Goal: Task Accomplishment & Management: Manage account settings

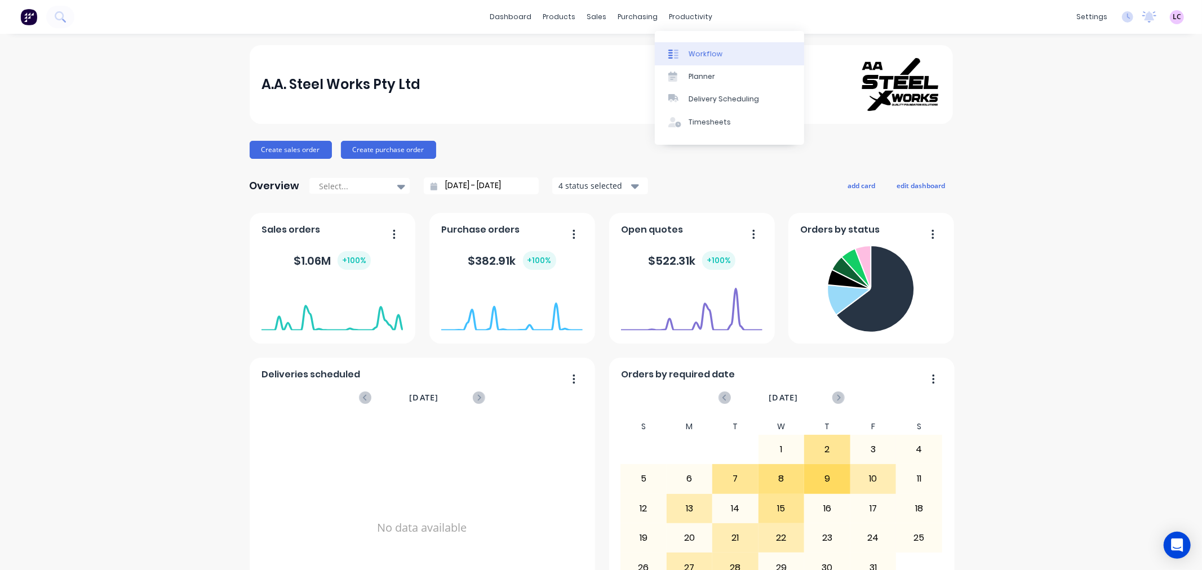
click at [697, 54] on div "Workflow" at bounding box center [705, 54] width 34 height 10
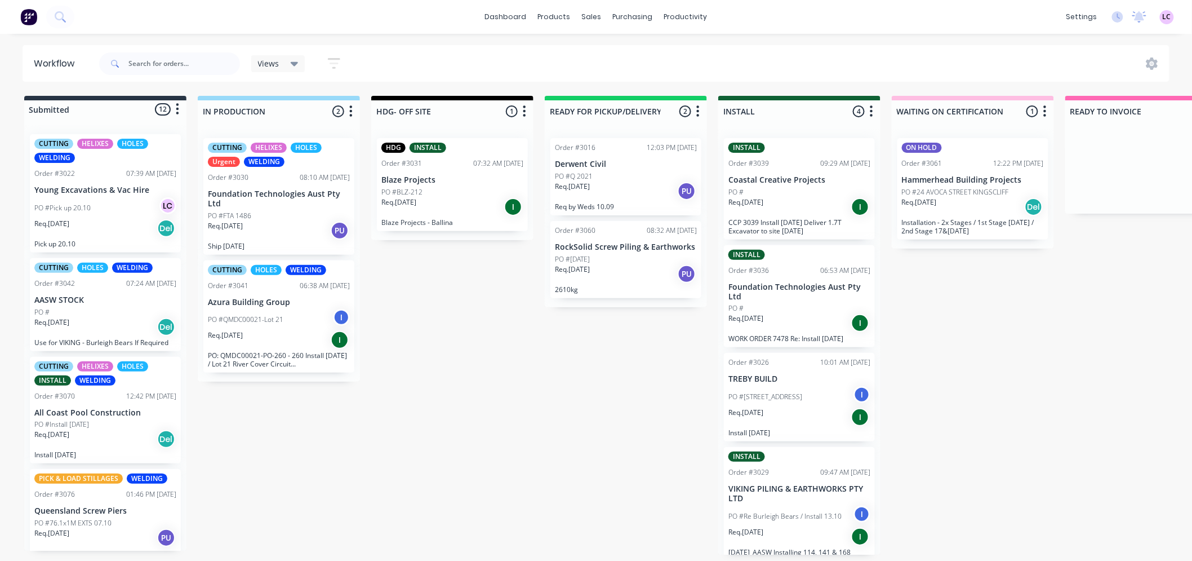
scroll to position [3, 0]
click at [291, 193] on p "Foundation Technologies Aust Pty Ltd" at bounding box center [279, 198] width 142 height 19
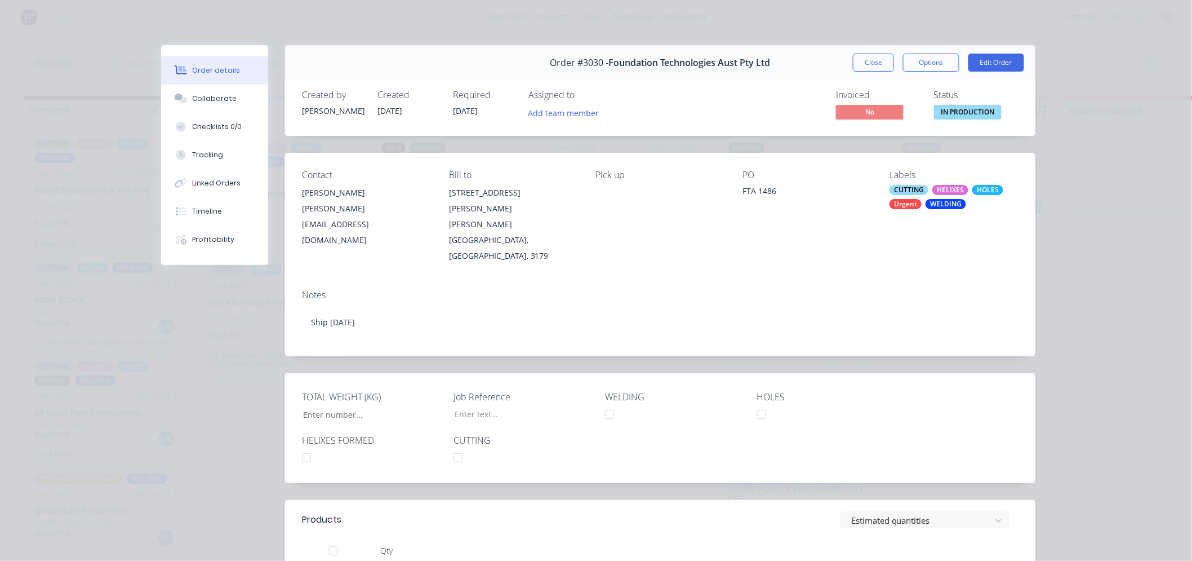
click at [943, 190] on div "HELIXES" at bounding box center [950, 190] width 36 height 10
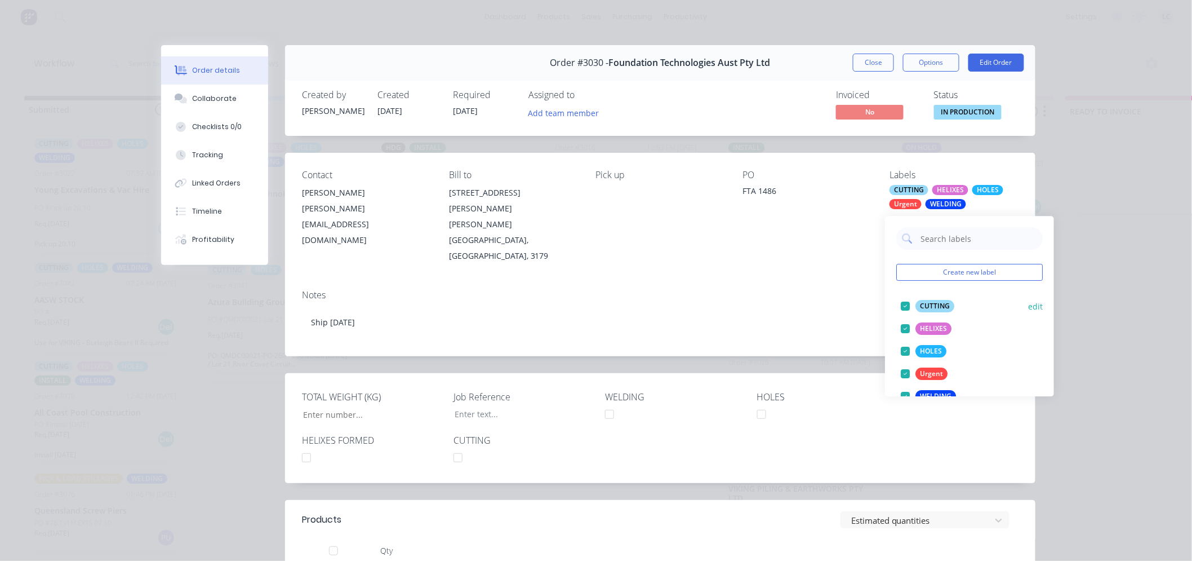
click at [906, 304] on div at bounding box center [905, 306] width 23 height 23
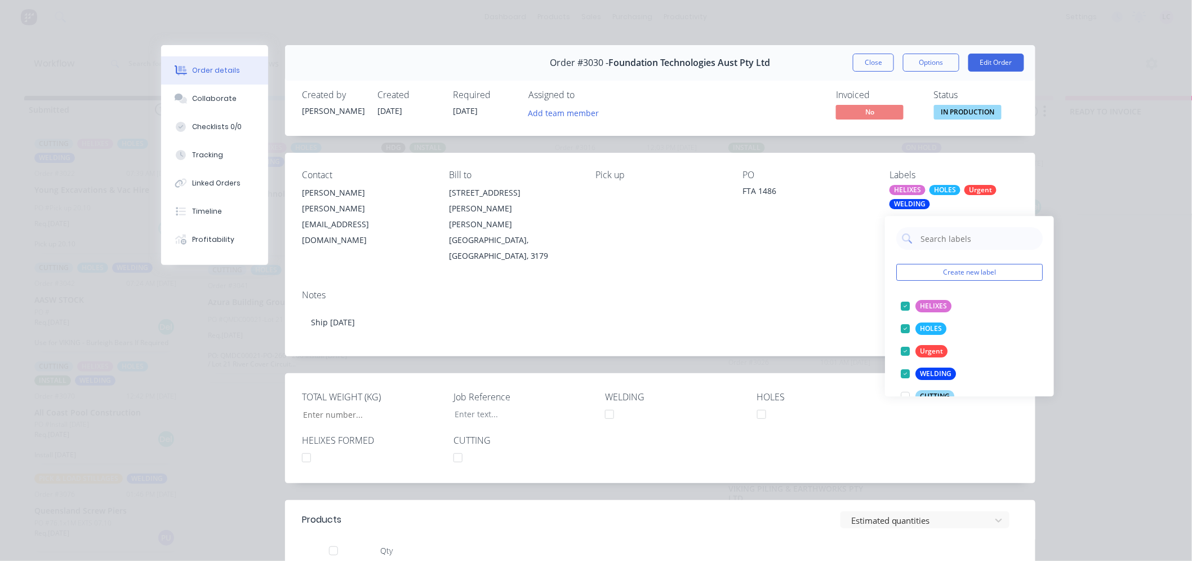
click at [906, 304] on div at bounding box center [905, 306] width 23 height 23
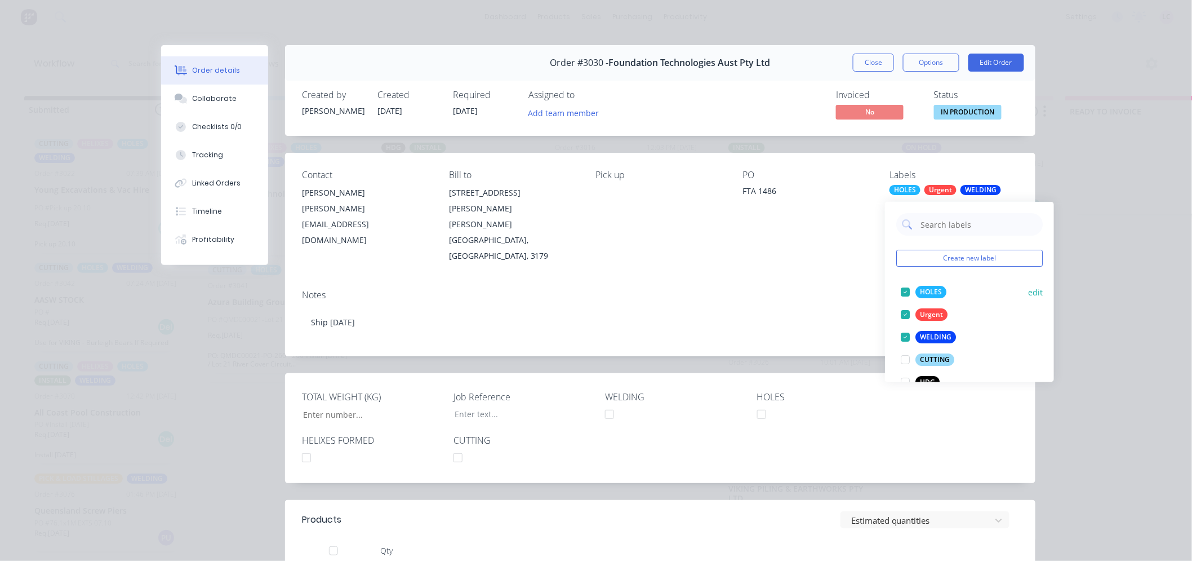
click at [903, 286] on div at bounding box center [905, 292] width 23 height 23
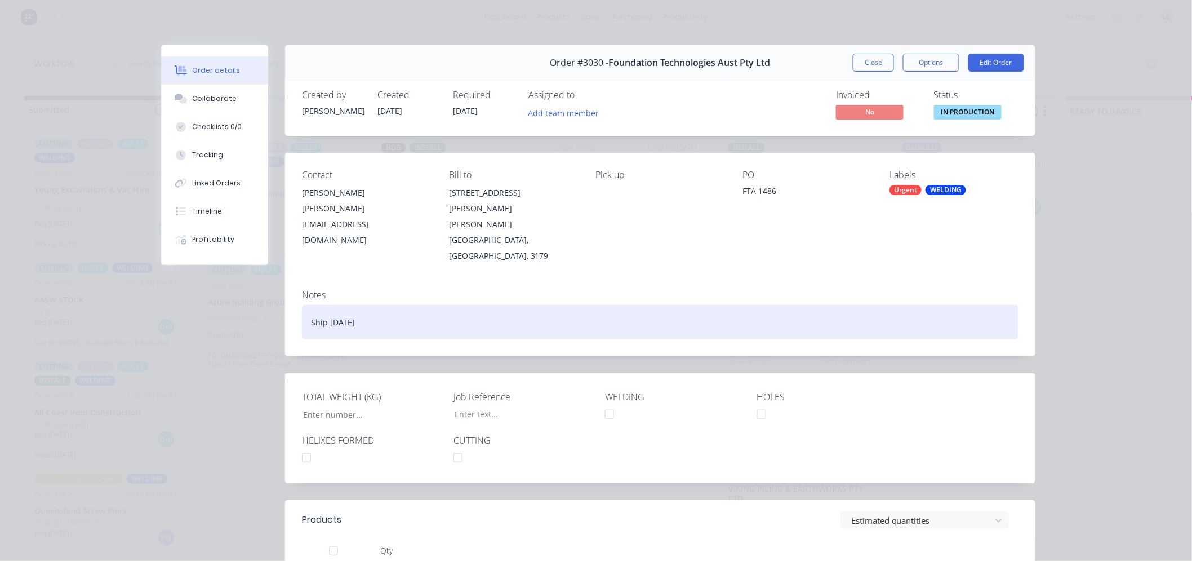
click at [807, 305] on div "Ship 17.10.25" at bounding box center [660, 322] width 717 height 34
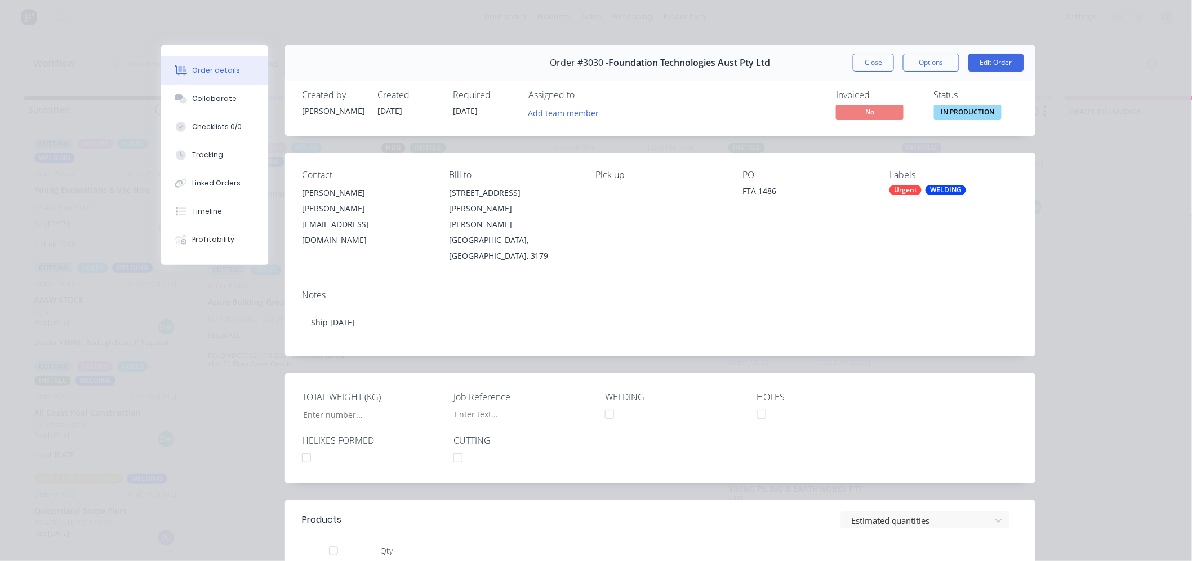
click at [299, 446] on div at bounding box center [306, 457] width 23 height 23
click at [447, 446] on div at bounding box center [458, 457] width 23 height 23
click at [759, 403] on div at bounding box center [761, 414] width 23 height 23
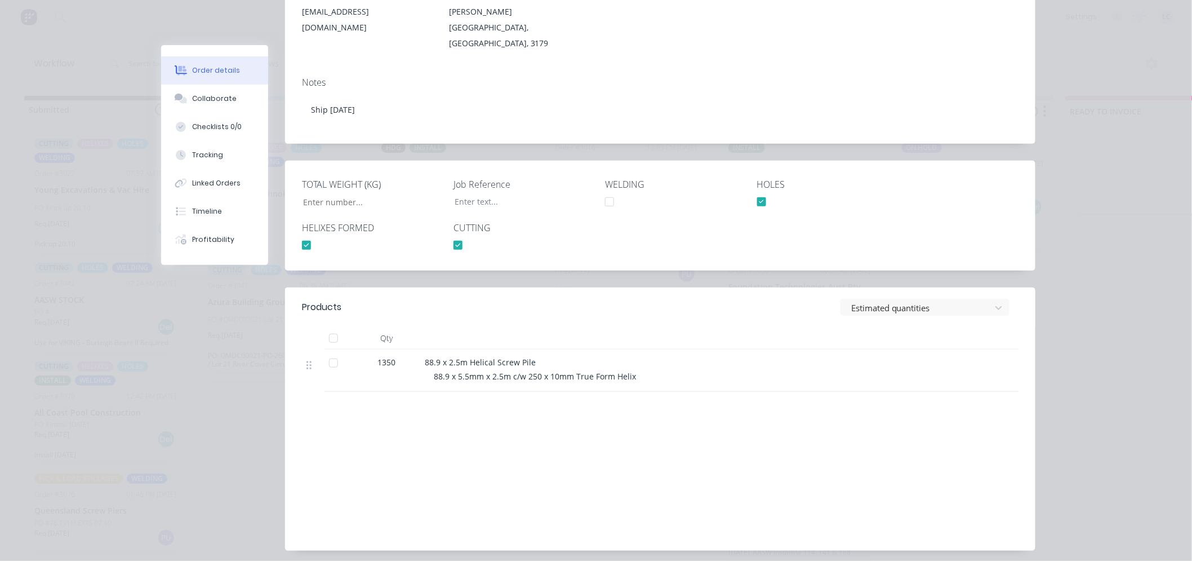
scroll to position [0, 0]
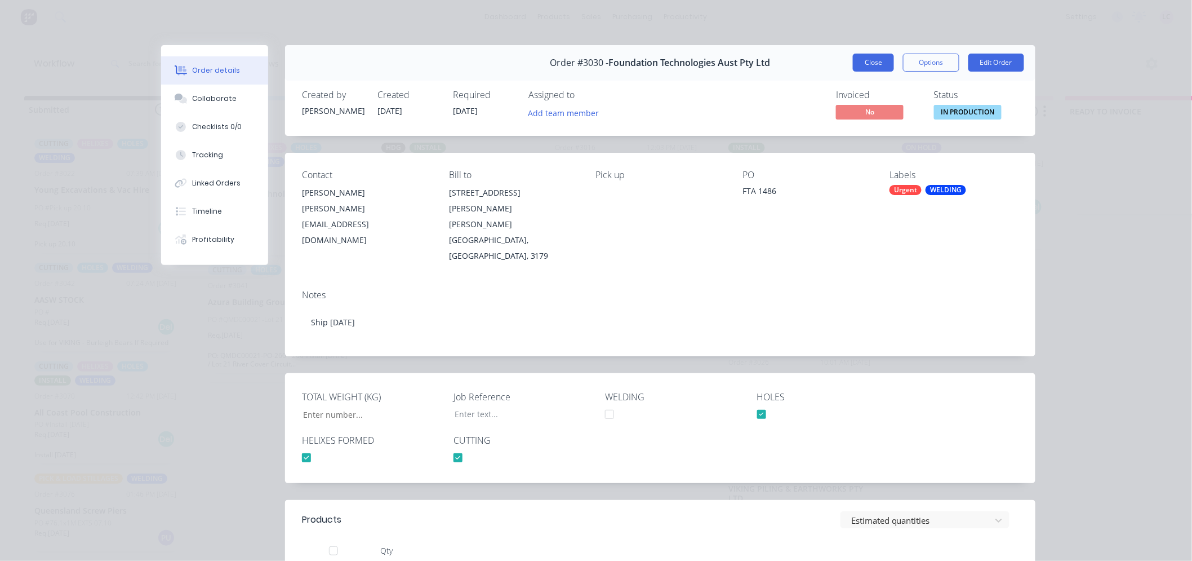
click at [872, 57] on button "Close" at bounding box center [873, 63] width 41 height 18
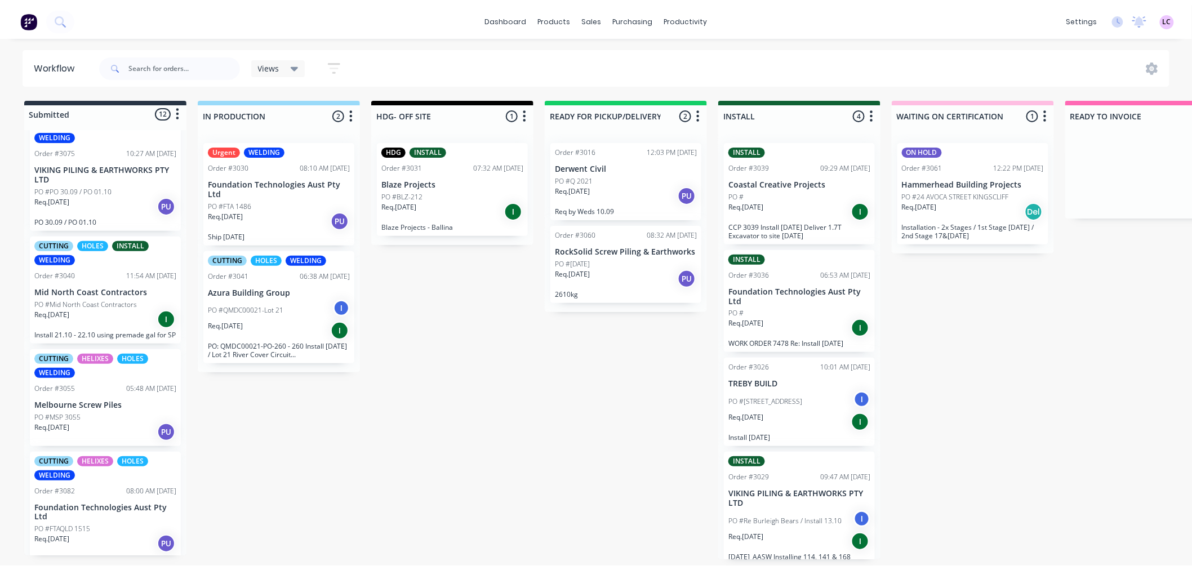
scroll to position [992, 0]
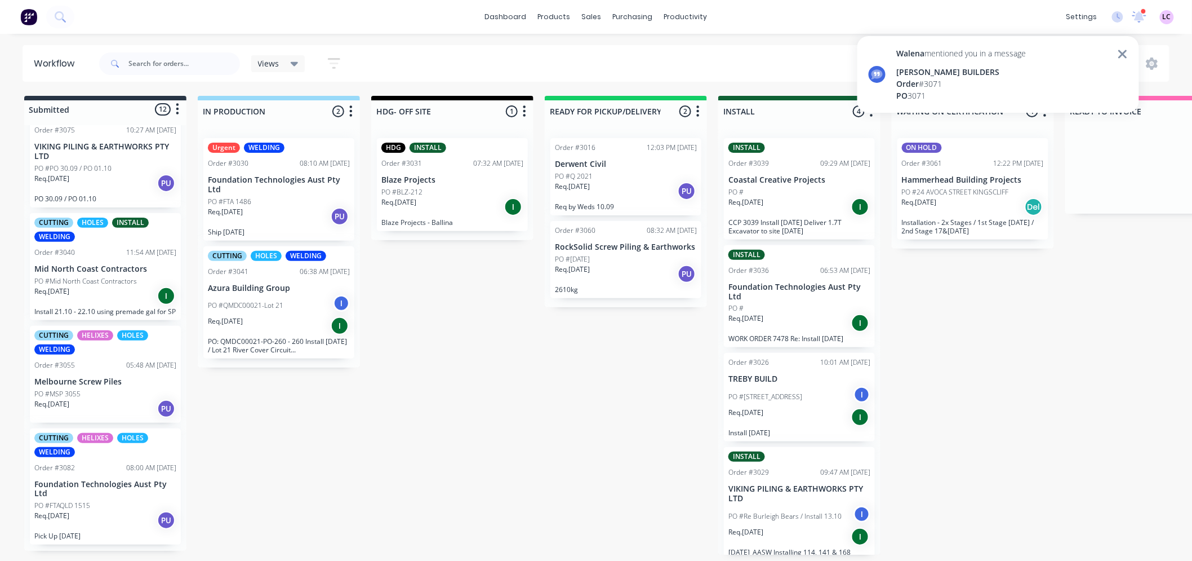
click at [928, 72] on div "[PERSON_NAME] BUILDERS" at bounding box center [962, 72] width 130 height 12
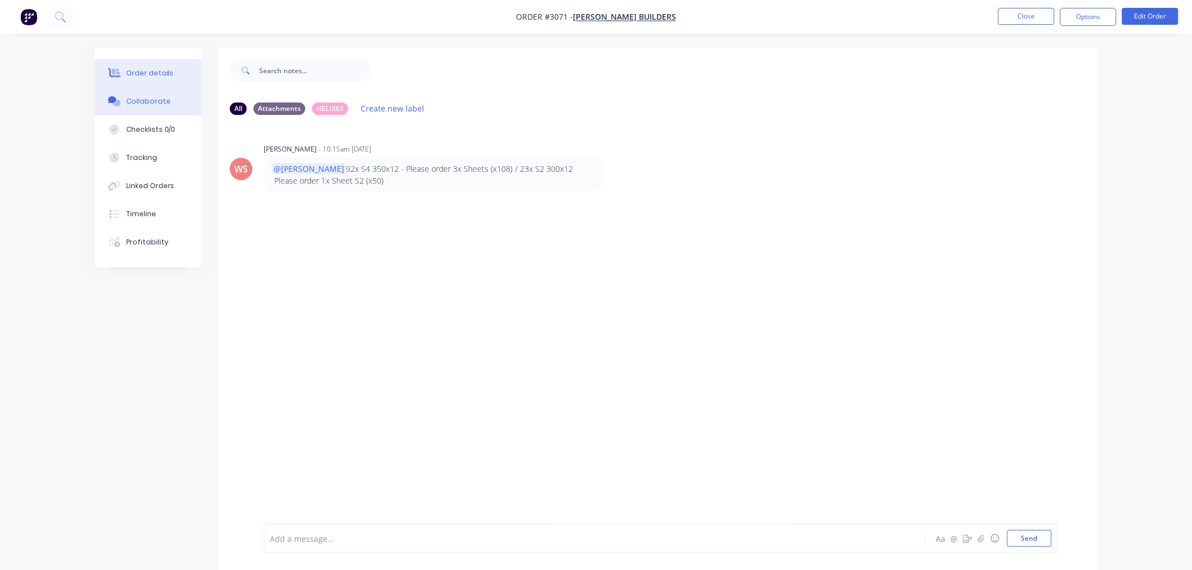
click at [152, 71] on div "Order details" at bounding box center [150, 73] width 48 height 10
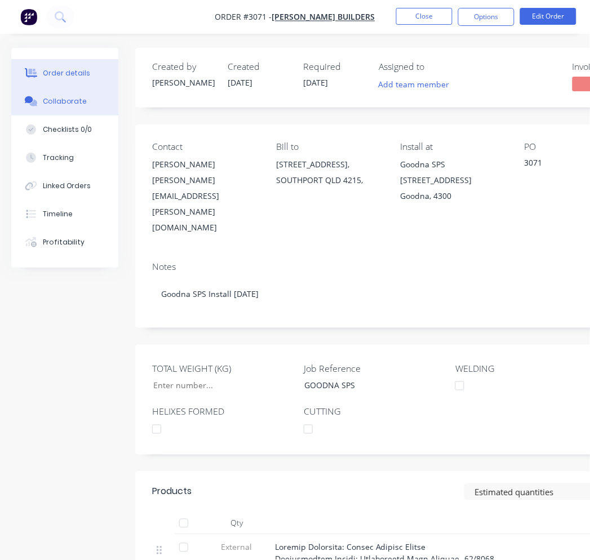
click at [78, 99] on div "Collaborate" at bounding box center [65, 101] width 45 height 10
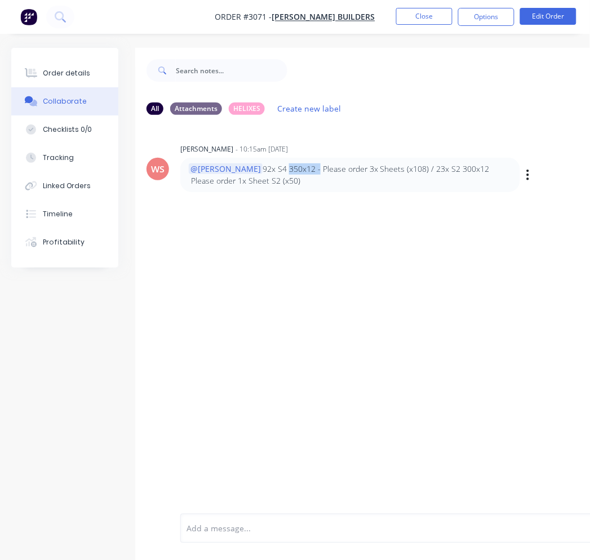
drag, startPoint x: 275, startPoint y: 167, endPoint x: 245, endPoint y: 166, distance: 30.4
click at [245, 166] on p "@Leesa 92x S4 350x12 - Please order 3x Sheets (x108) / 23x S2 300x12 Please ord…" at bounding box center [350, 174] width 323 height 23
drag, startPoint x: 93, startPoint y: 74, endPoint x: 91, endPoint y: 130, distance: 55.8
click at [91, 130] on div "Order details Collaborate Checklists 0/0 Tracking Linked Orders Timeline Profit…" at bounding box center [64, 158] width 107 height 220
click at [91, 130] on button "Checklists 0/0" at bounding box center [64, 129] width 107 height 28
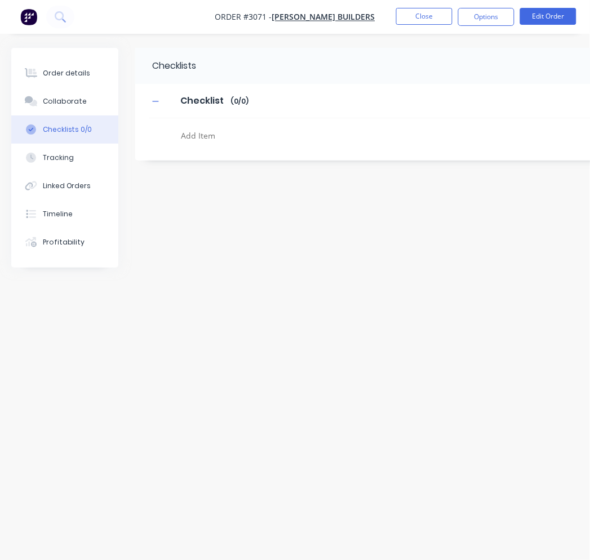
type textarea "x"
click at [70, 101] on div "Collaborate" at bounding box center [65, 101] width 45 height 10
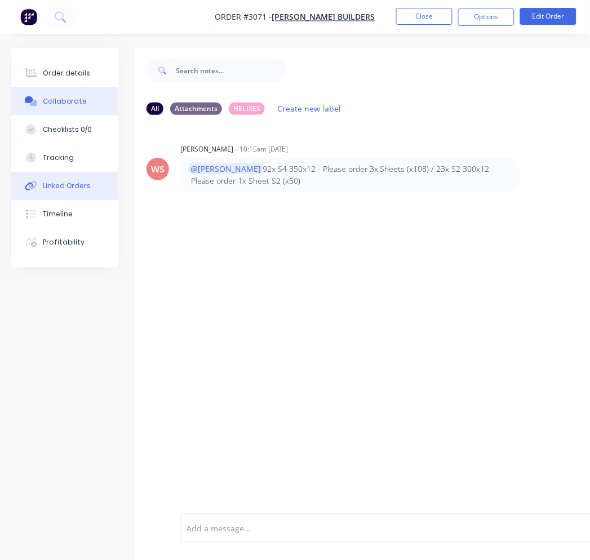
click at [88, 183] on button "Linked Orders" at bounding box center [64, 186] width 107 height 28
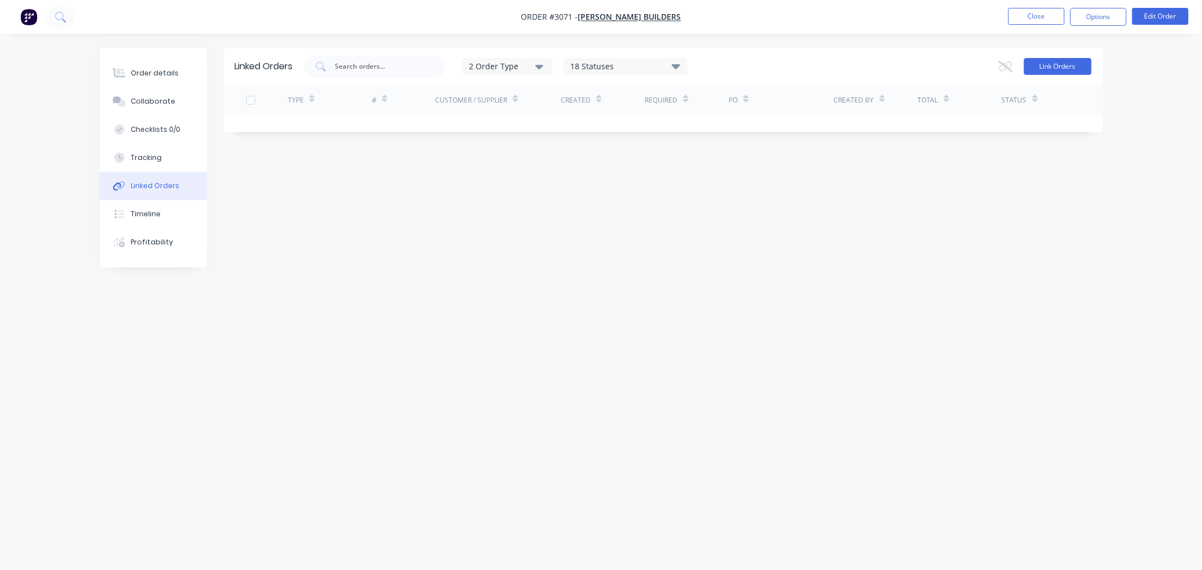
click at [1065, 66] on button "Link Orders" at bounding box center [1058, 66] width 68 height 17
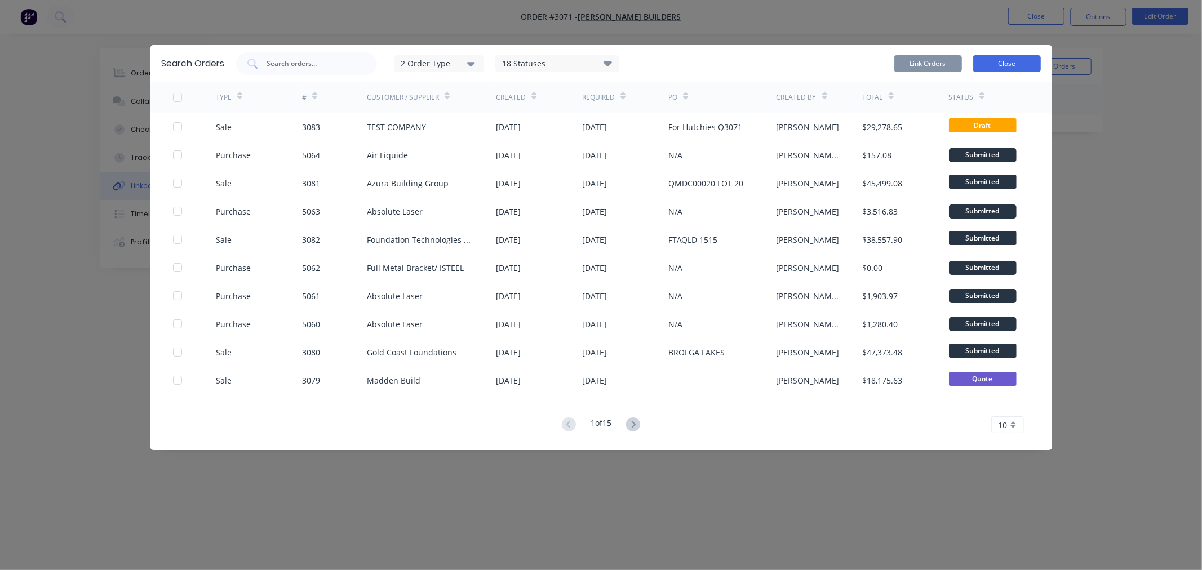
click at [1011, 64] on button "Close" at bounding box center [1007, 63] width 68 height 17
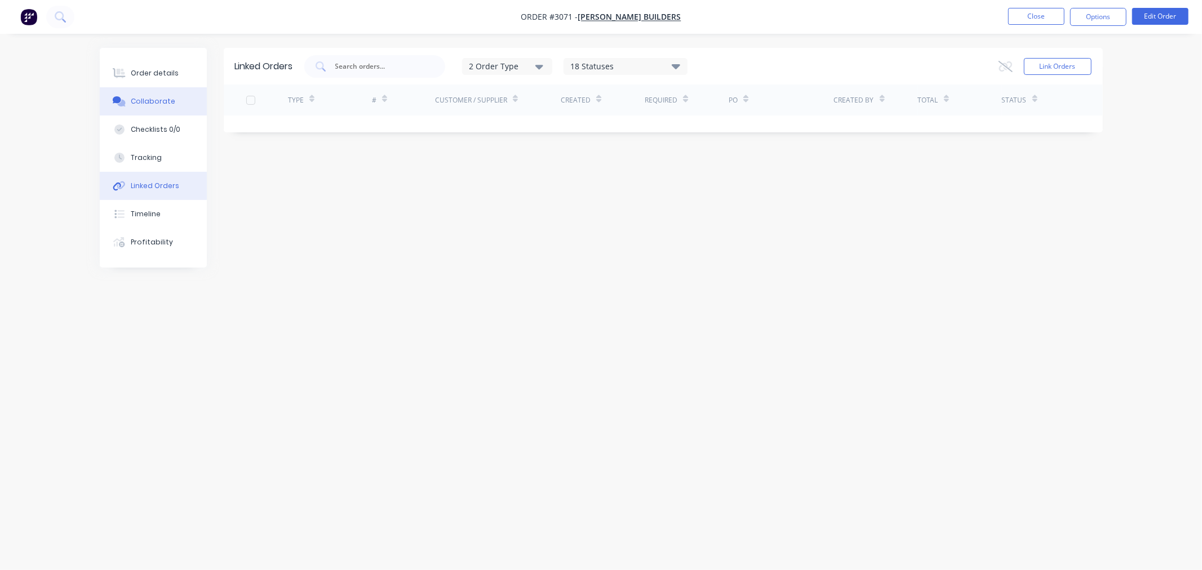
click at [161, 98] on div "Collaborate" at bounding box center [153, 101] width 45 height 10
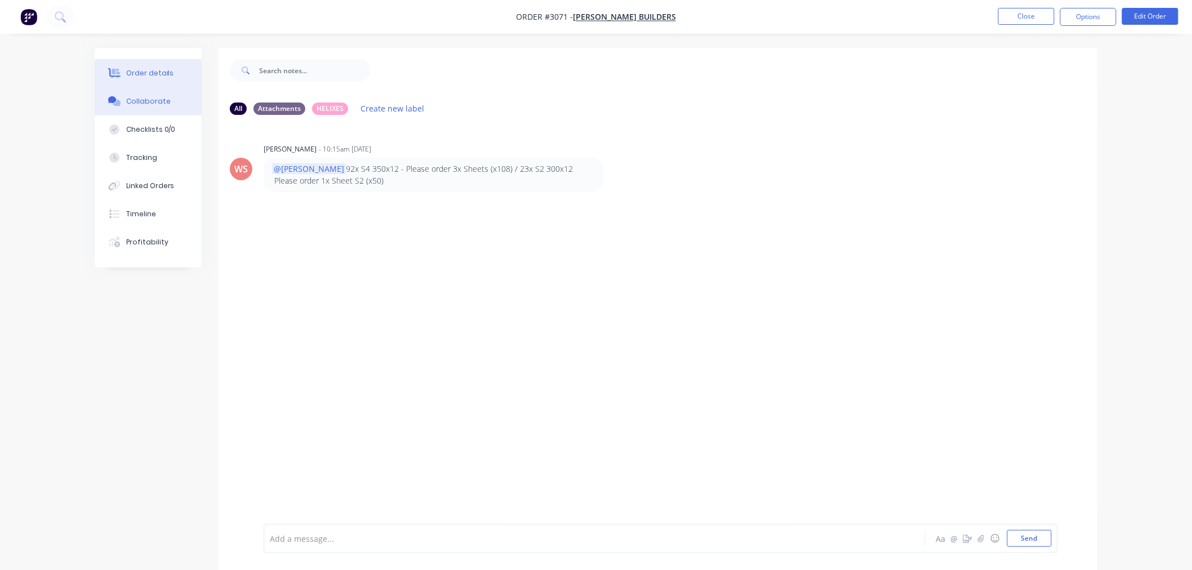
click at [155, 74] on div "Order details" at bounding box center [150, 73] width 48 height 10
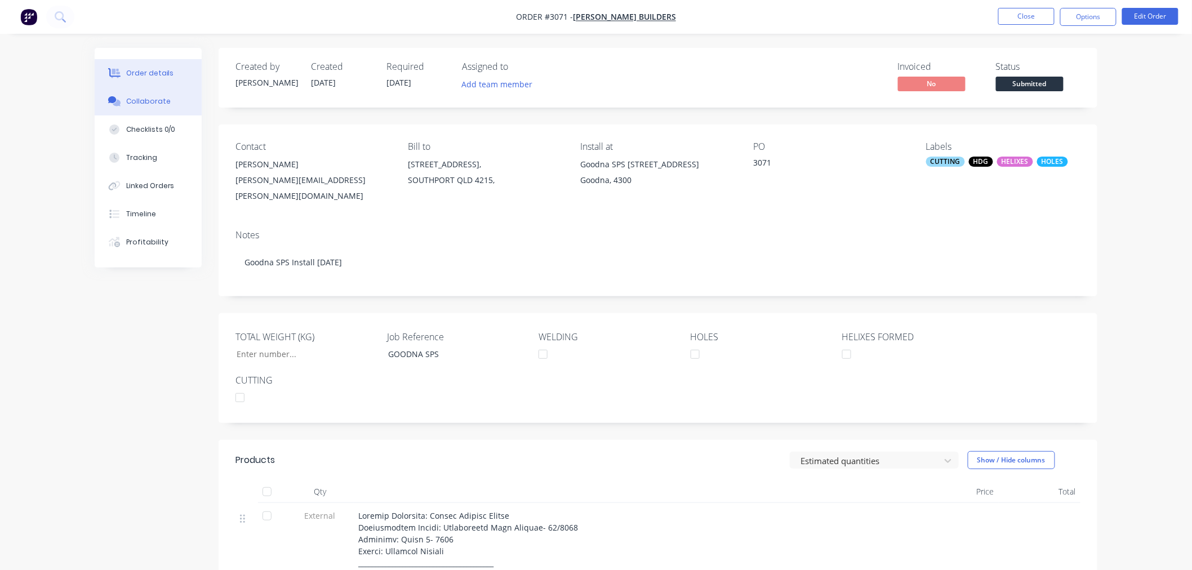
click at [110, 92] on button "Collaborate" at bounding box center [148, 101] width 107 height 28
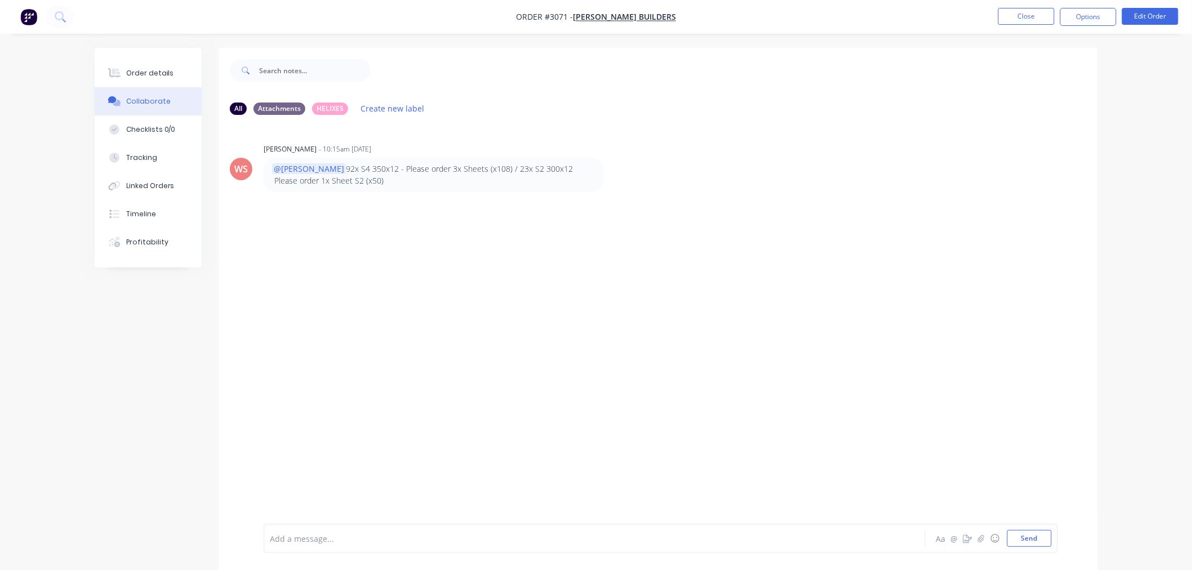
click at [374, 536] on div at bounding box center [563, 539] width 586 height 12
click at [1031, 21] on button "Close" at bounding box center [1026, 16] width 56 height 17
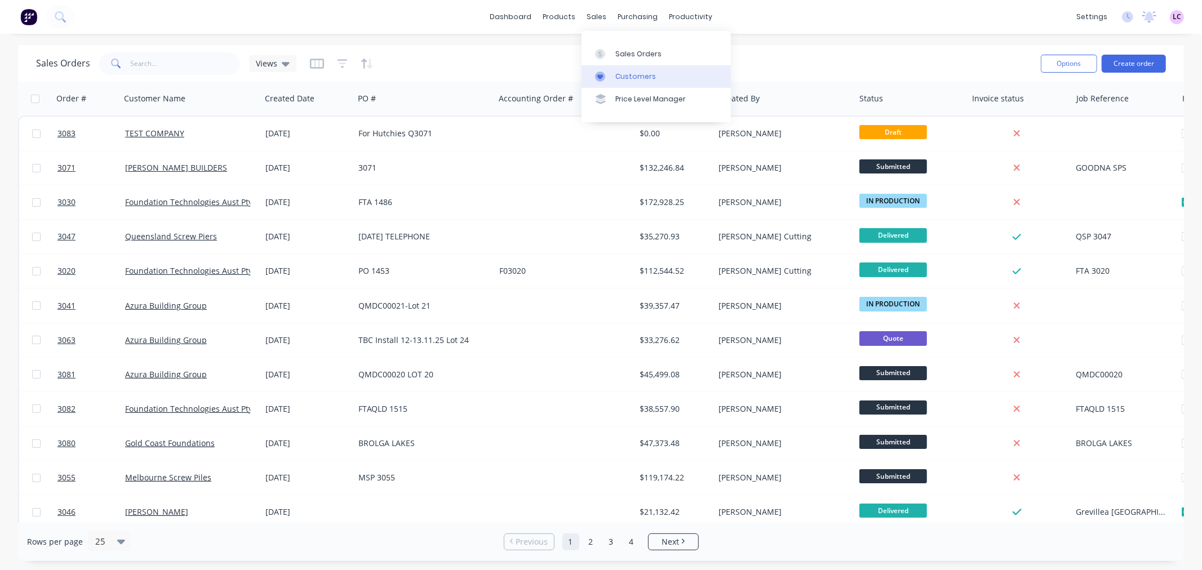
click at [609, 77] on div at bounding box center [603, 77] width 17 height 10
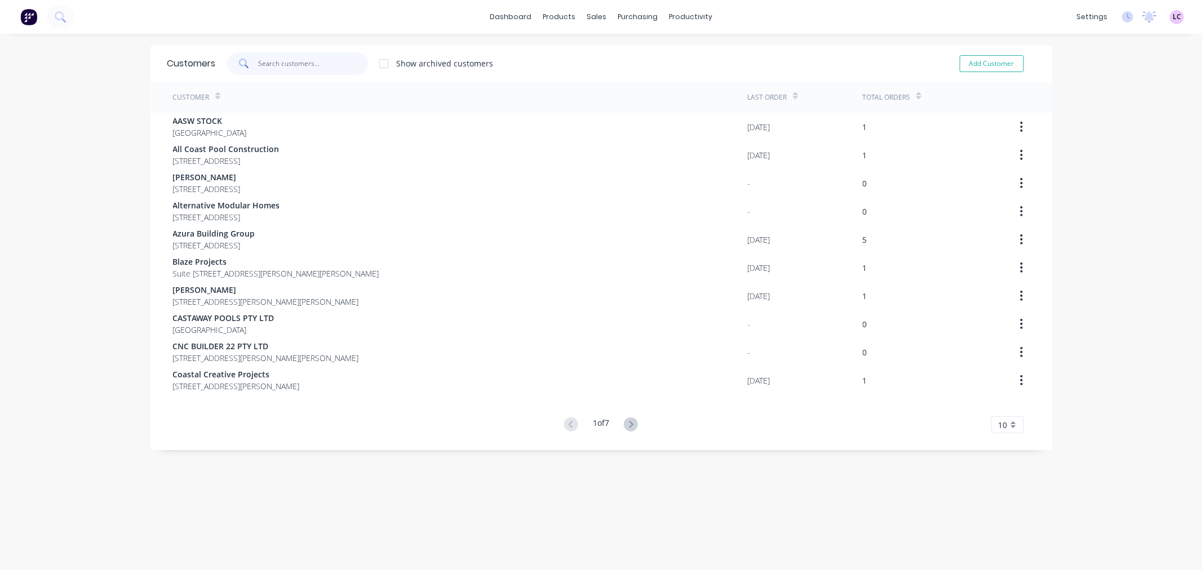
click at [273, 63] on input "text" at bounding box center [313, 63] width 110 height 23
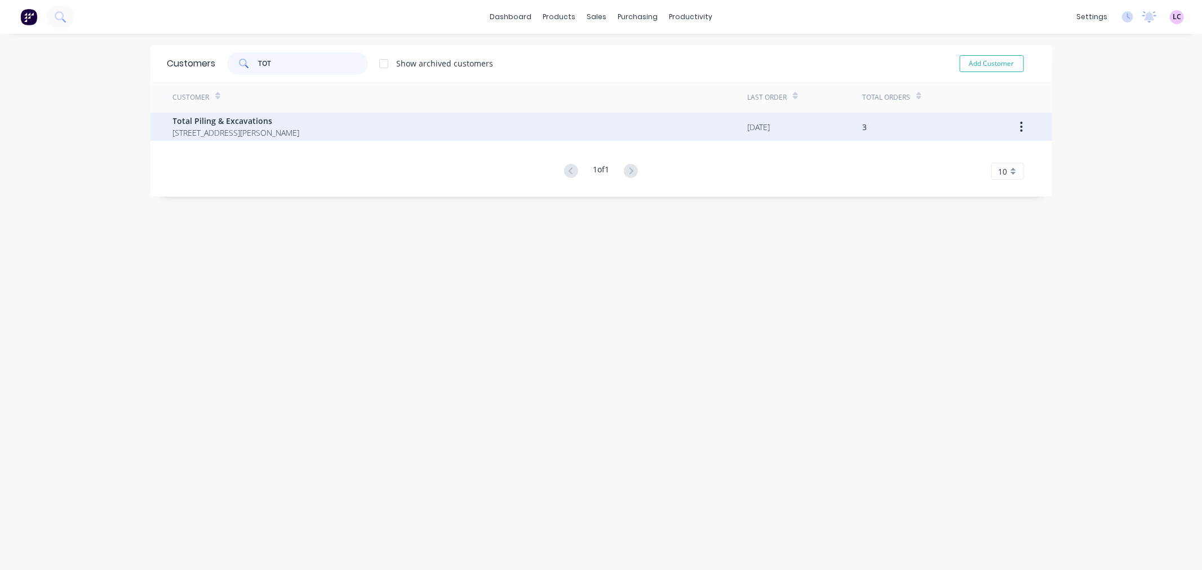
type input "TOT"
click at [264, 128] on span "23 Webber Pde East Keilor Victoria Australia 3036" at bounding box center [236, 133] width 127 height 12
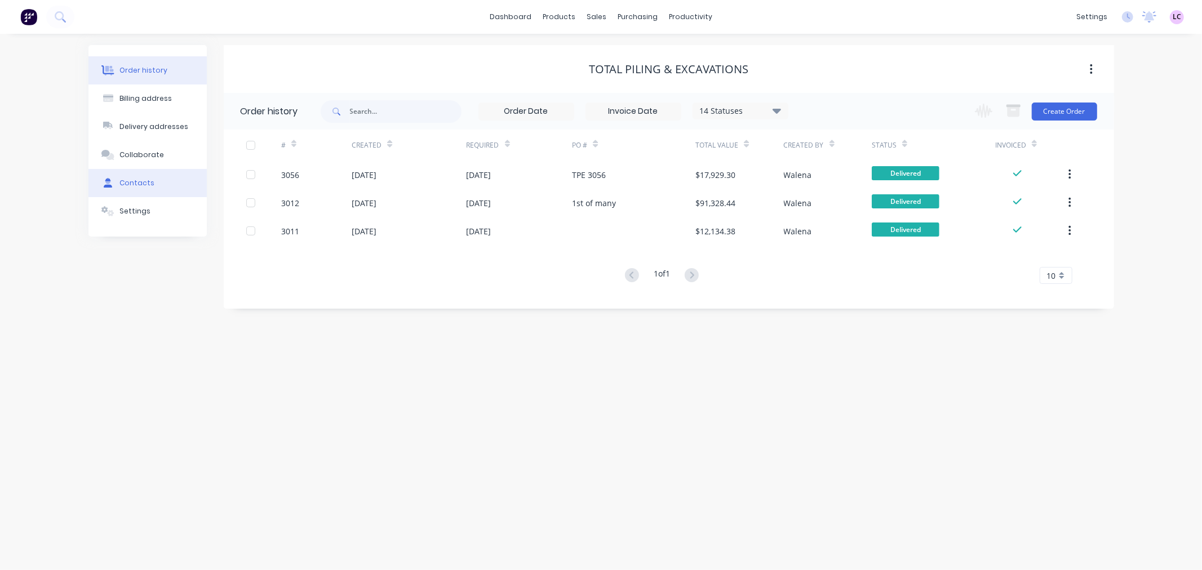
click at [149, 178] on div "Contacts" at bounding box center [136, 183] width 35 height 10
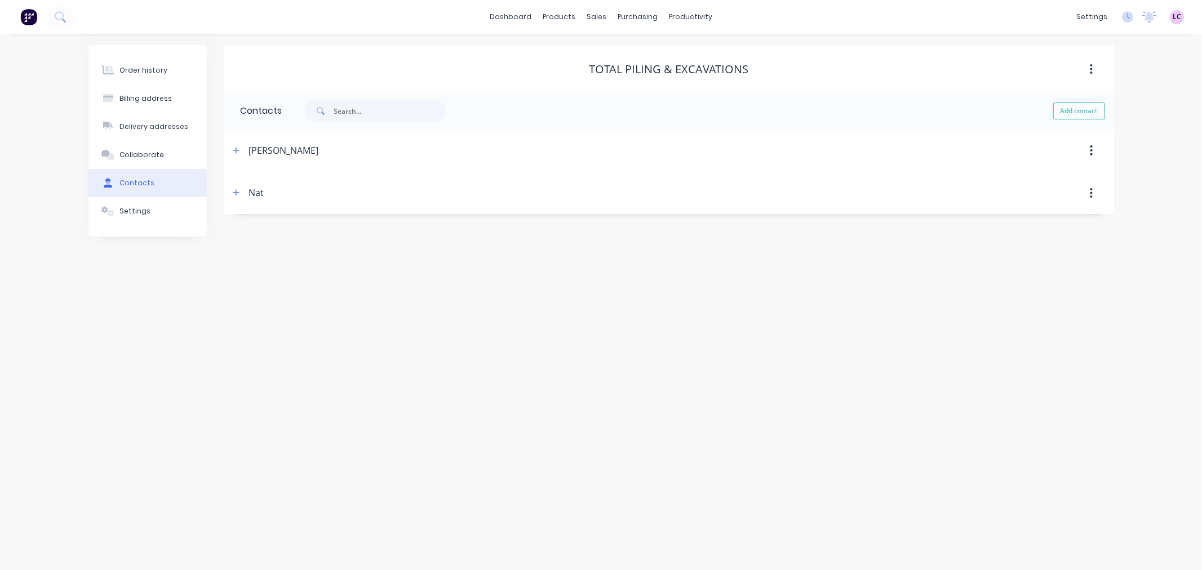
click at [241, 144] on span at bounding box center [236, 150] width 14 height 14
click at [238, 153] on icon "button" at bounding box center [236, 150] width 7 height 8
click at [231, 378] on button "button" at bounding box center [236, 380] width 14 height 14
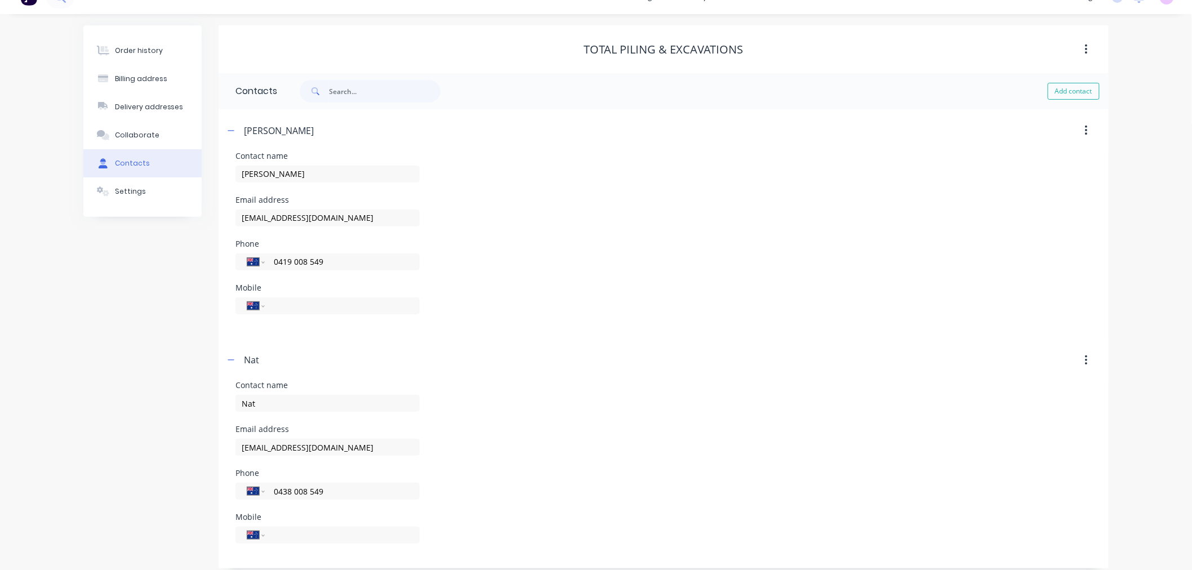
scroll to position [29, 0]
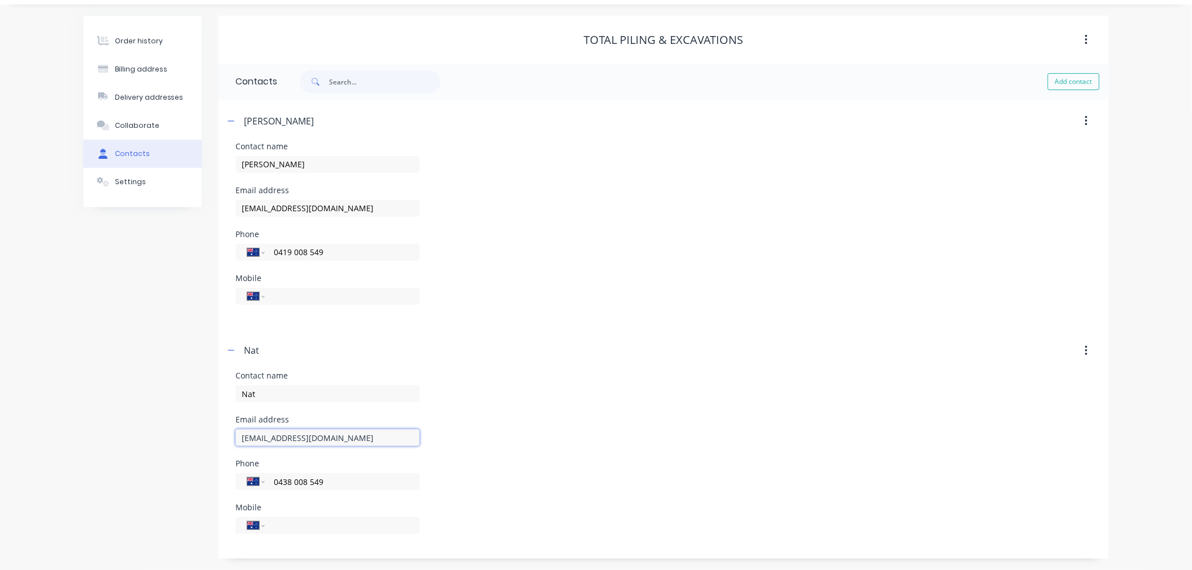
drag, startPoint x: 345, startPoint y: 437, endPoint x: 207, endPoint y: 435, distance: 138.0
click at [207, 435] on div "Order history Billing address Delivery addresses Collaborate Contacts Settings …" at bounding box center [595, 287] width 1025 height 543
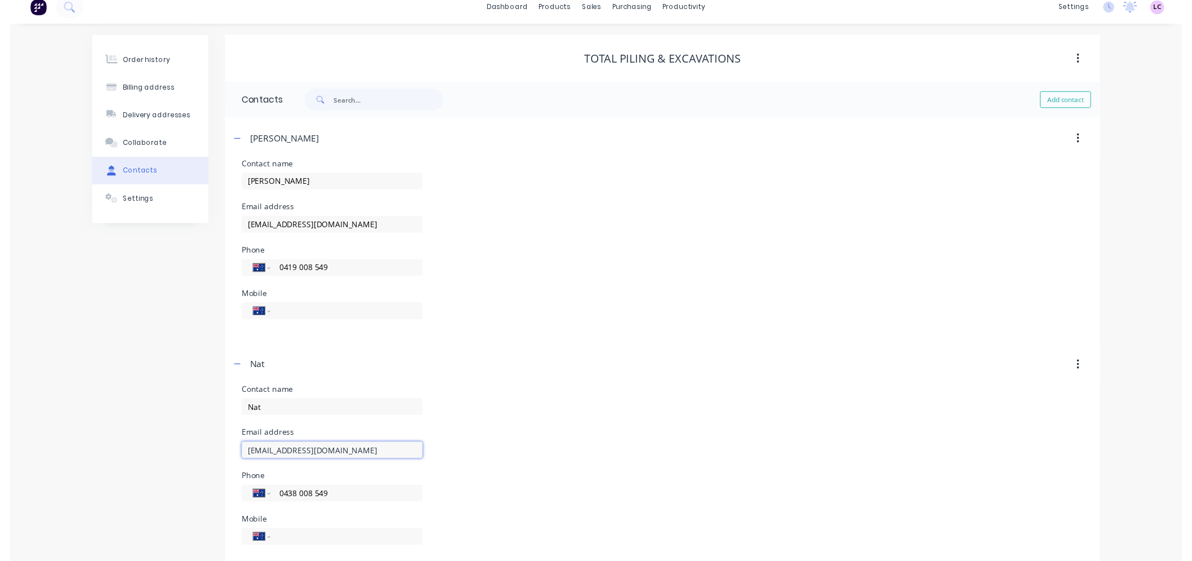
scroll to position [0, 0]
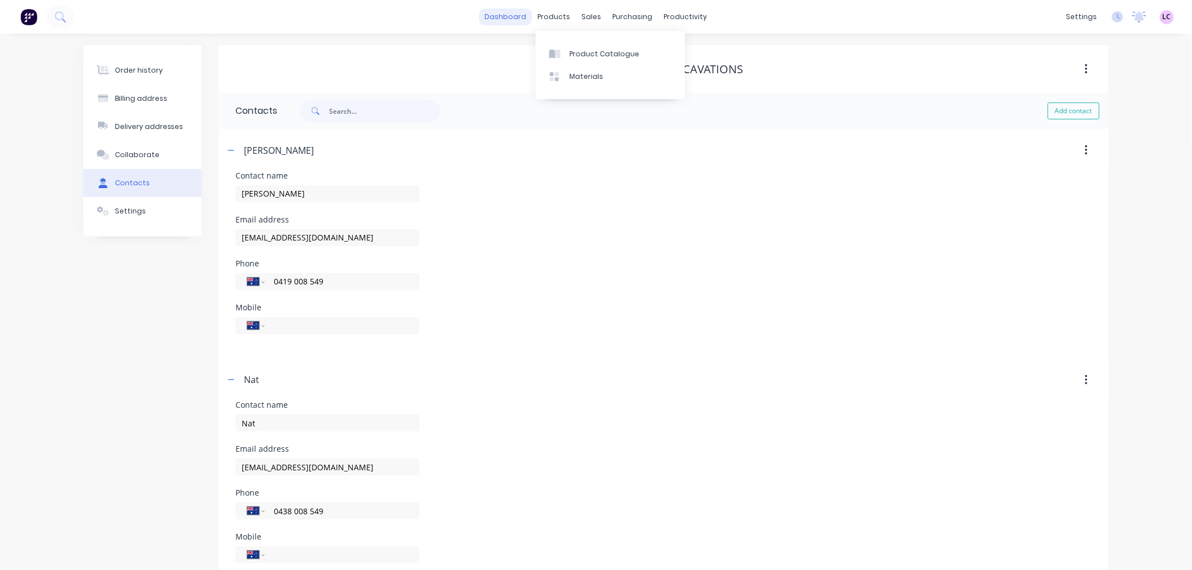
click at [494, 21] on link "dashboard" at bounding box center [505, 16] width 53 height 17
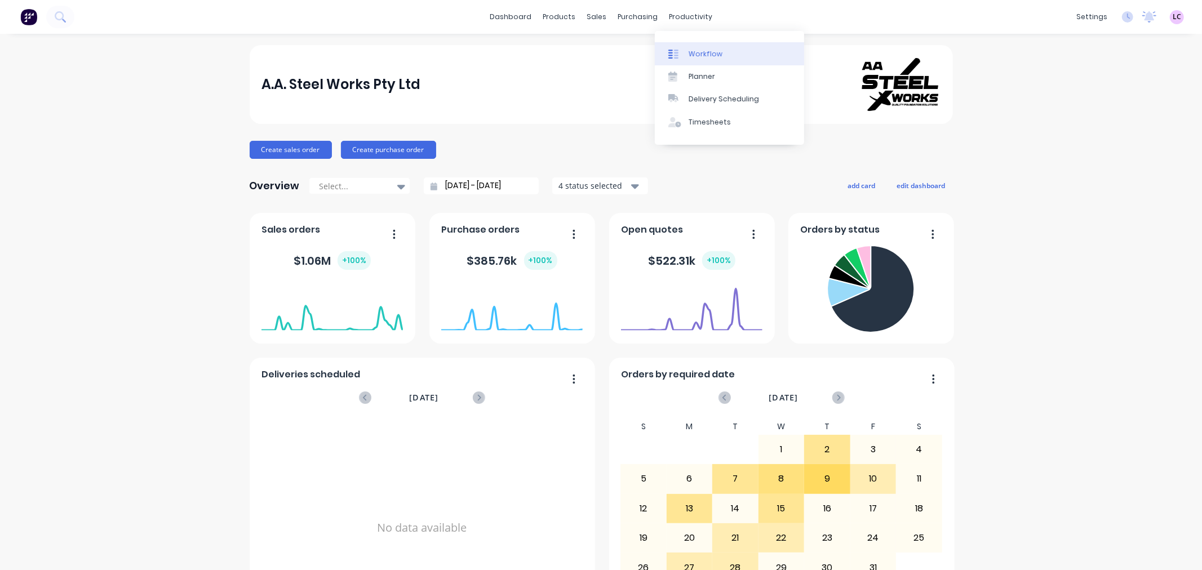
click at [678, 47] on link "Workflow" at bounding box center [729, 53] width 149 height 23
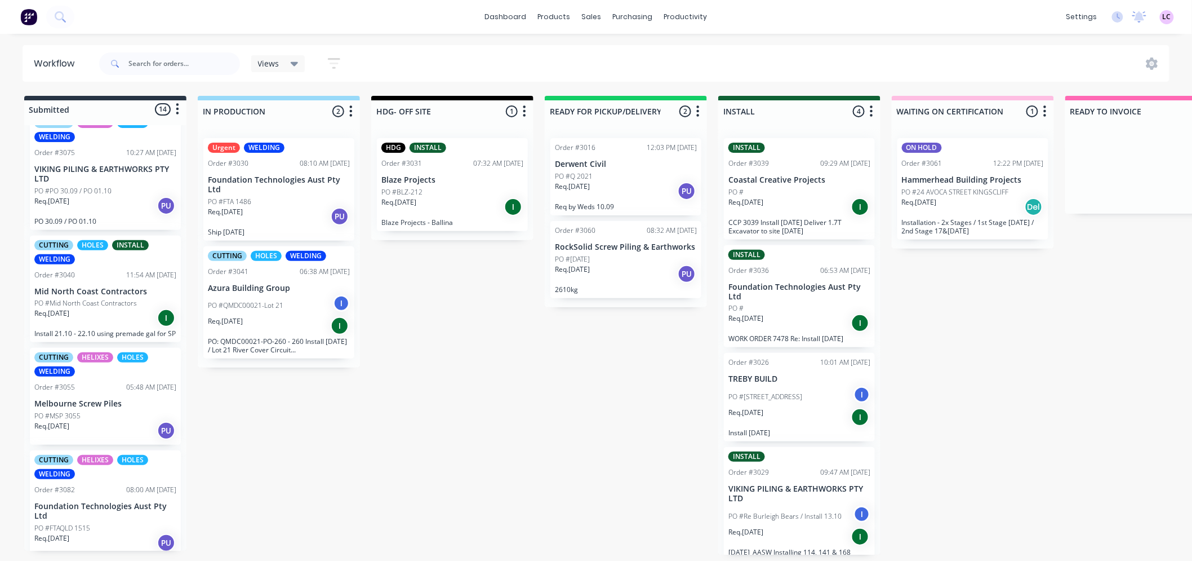
scroll to position [1189, 0]
click at [115, 308] on p "PO #Mid North Coast Contractors" at bounding box center [85, 302] width 103 height 10
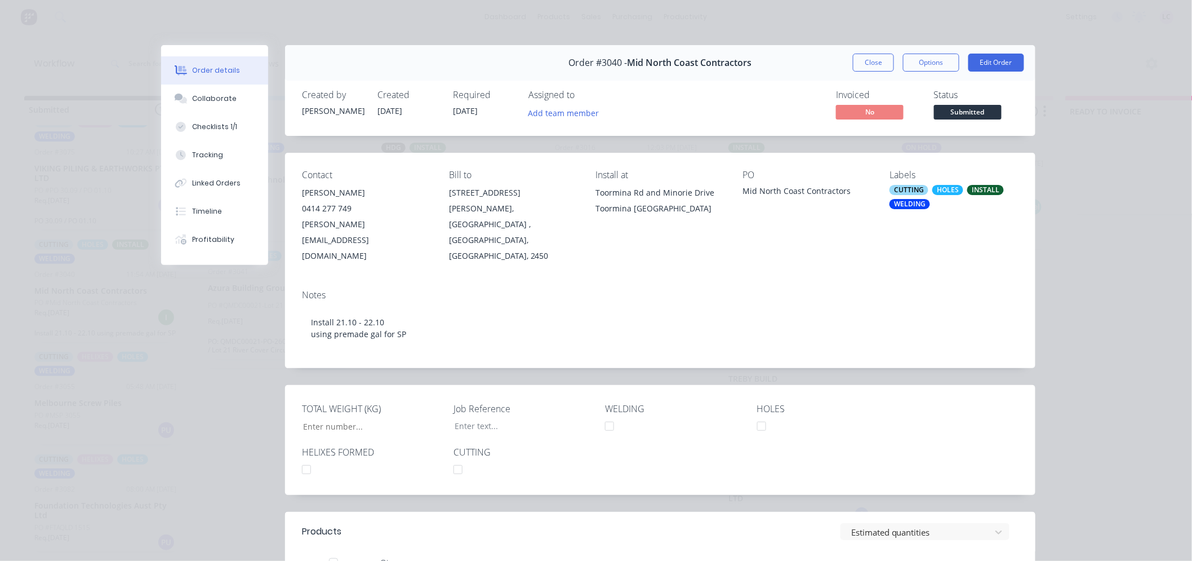
click at [944, 202] on div "CUTTING HOLES INSTALL WELDING" at bounding box center [954, 197] width 129 height 24
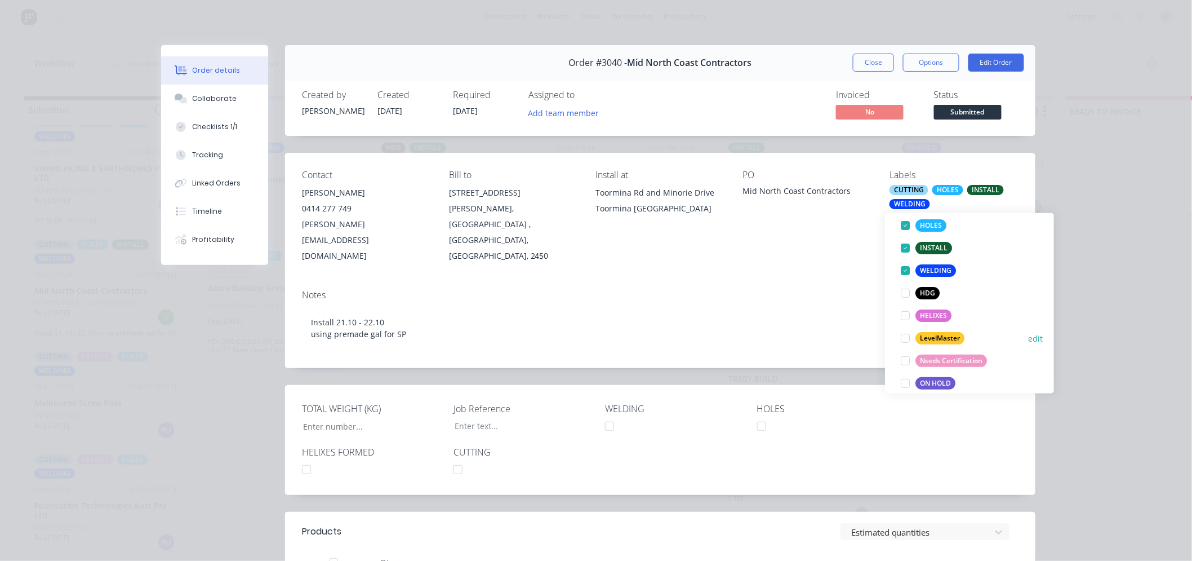
scroll to position [125, 0]
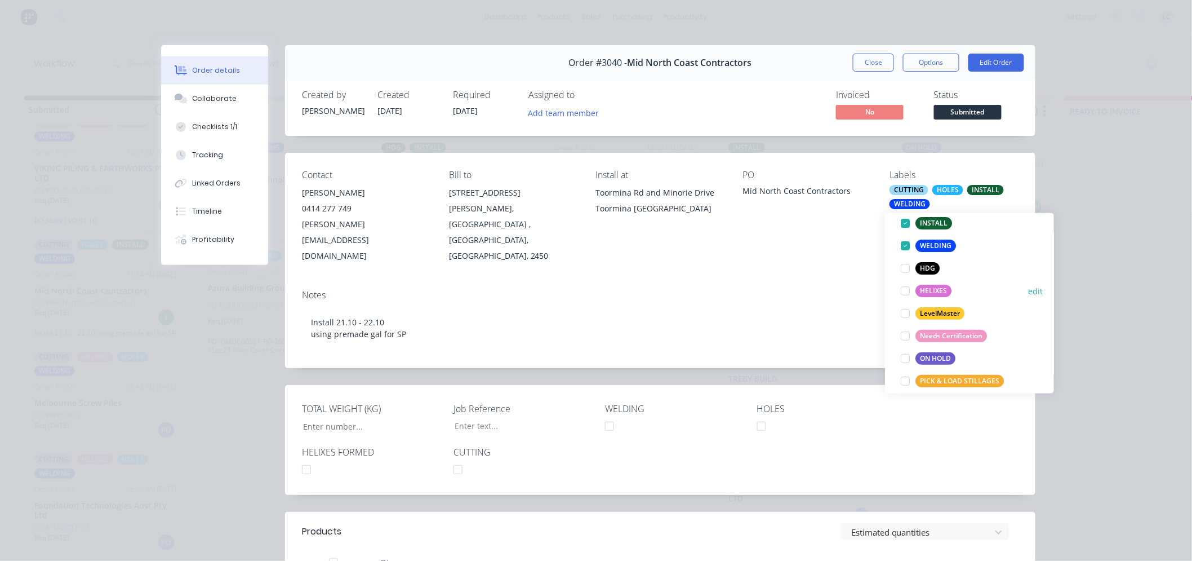
click at [903, 290] on div at bounding box center [905, 290] width 23 height 23
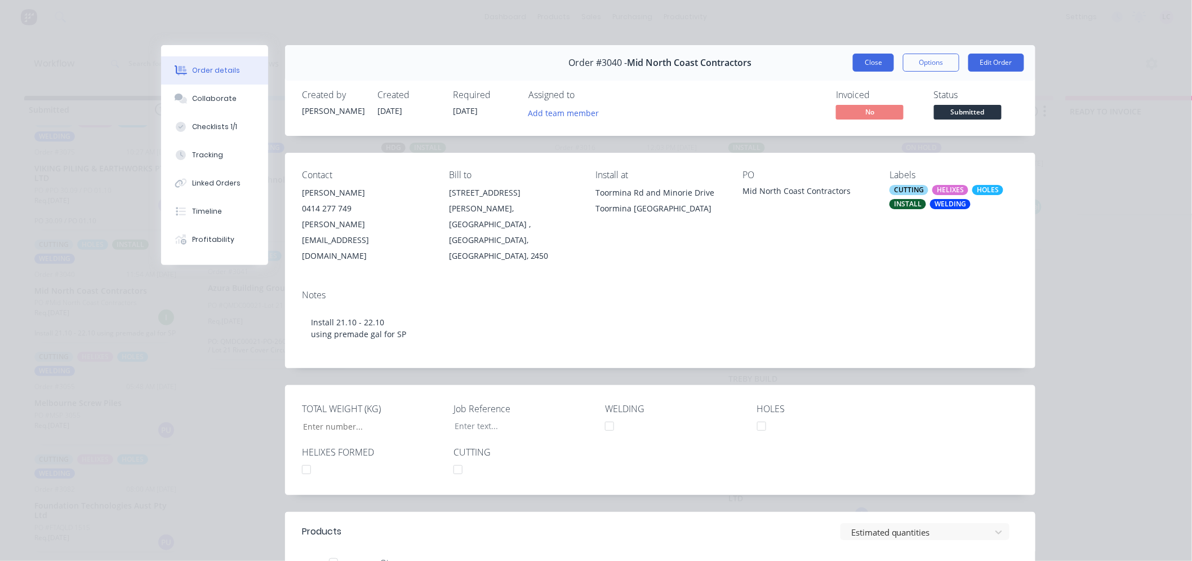
click at [879, 65] on button "Close" at bounding box center [873, 63] width 41 height 18
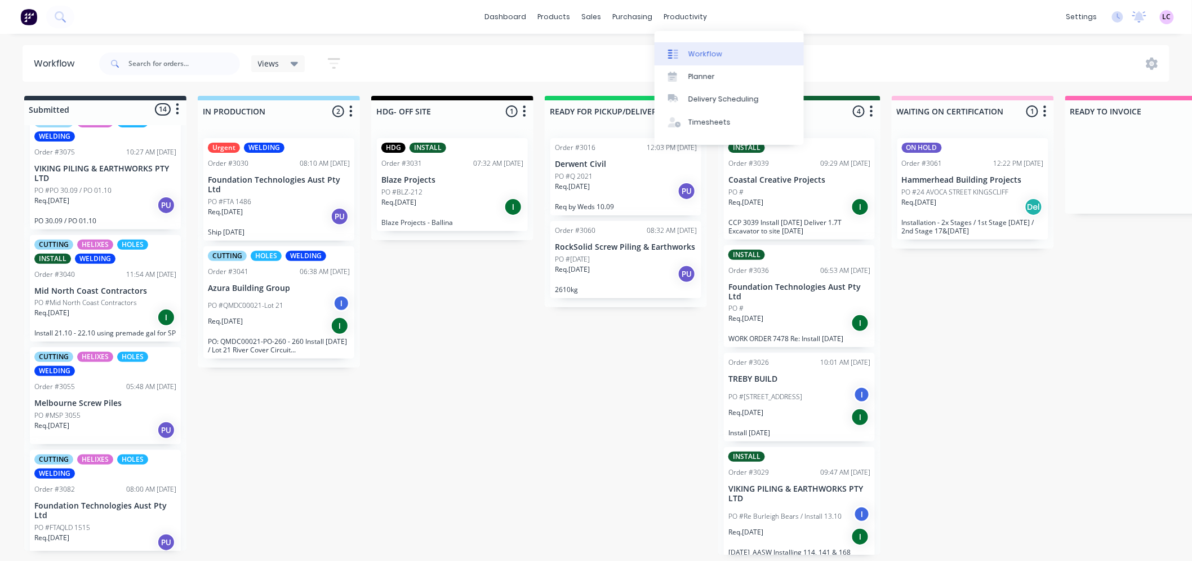
click at [683, 43] on link "Workflow" at bounding box center [729, 53] width 149 height 23
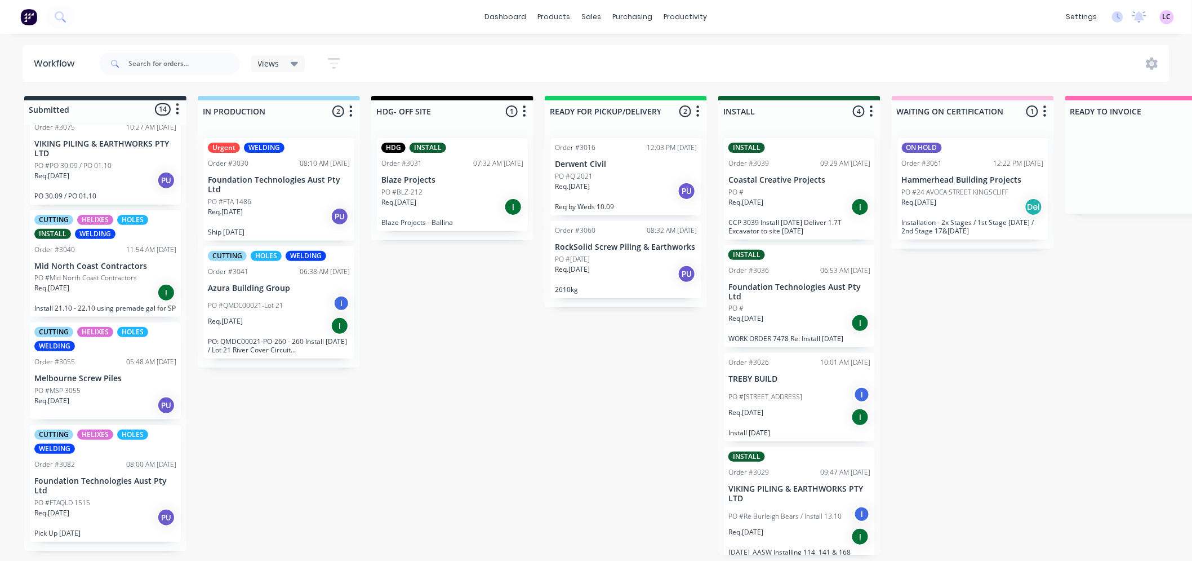
scroll to position [1225, 0]
click at [108, 408] on div "Req. 22/10/25 PU" at bounding box center [105, 404] width 142 height 19
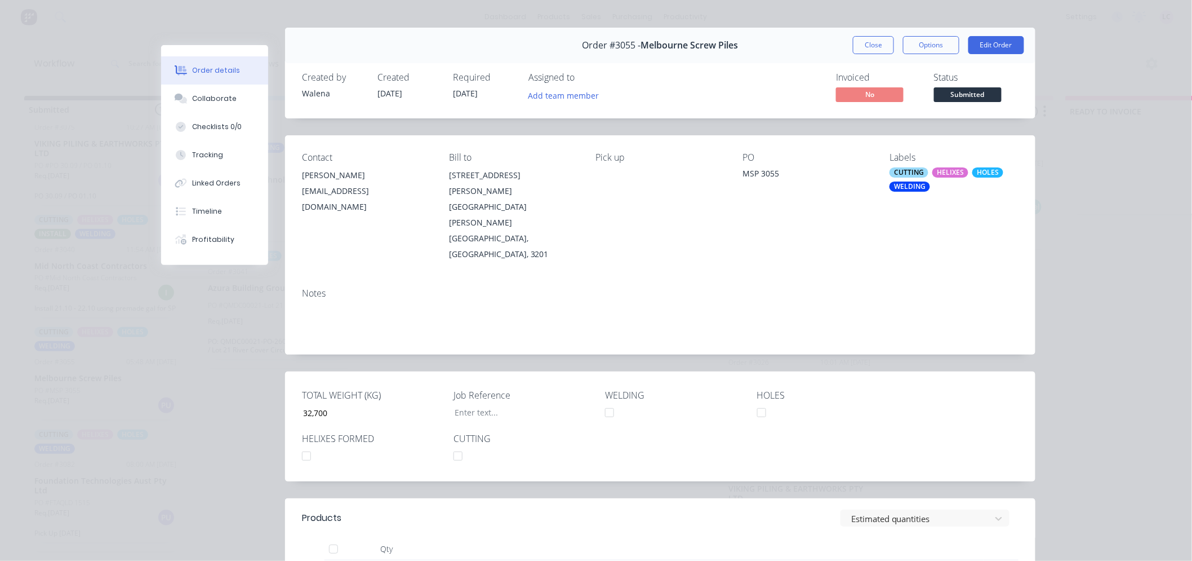
scroll to position [0, 0]
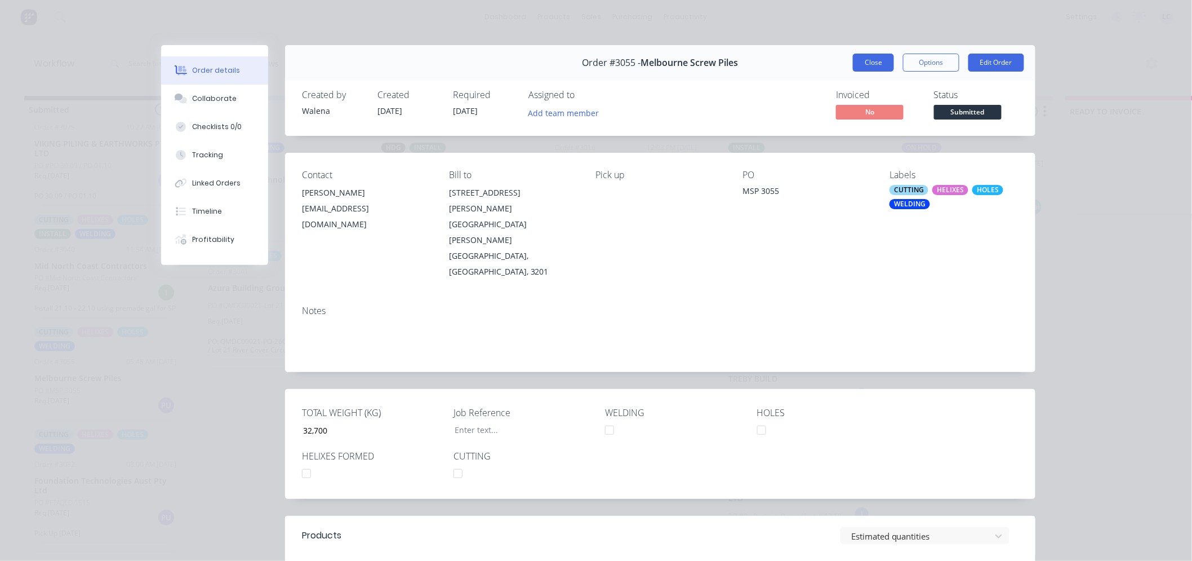
click at [875, 63] on button "Close" at bounding box center [873, 63] width 41 height 18
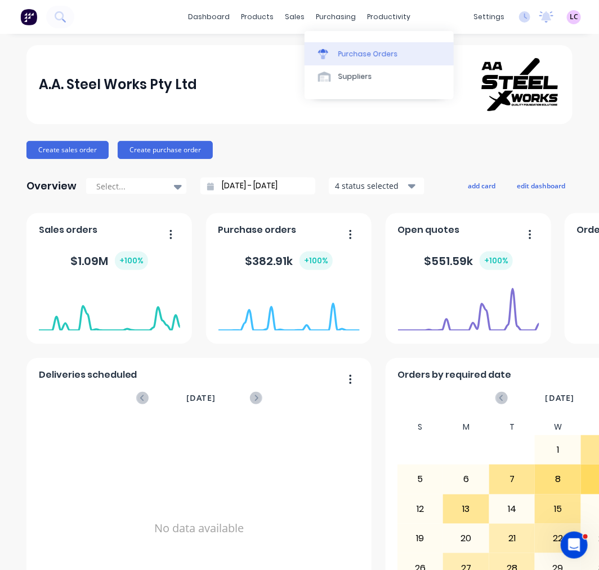
click at [345, 44] on link "Purchase Orders" at bounding box center [379, 53] width 149 height 23
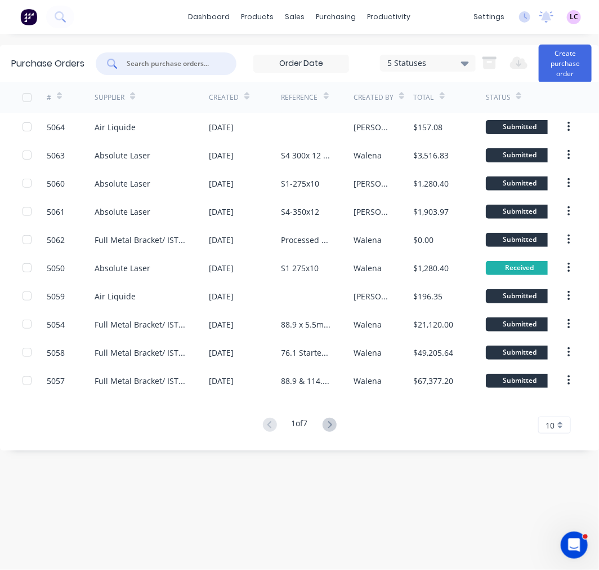
click at [204, 61] on input "text" at bounding box center [173, 63] width 94 height 11
type input "absolute"
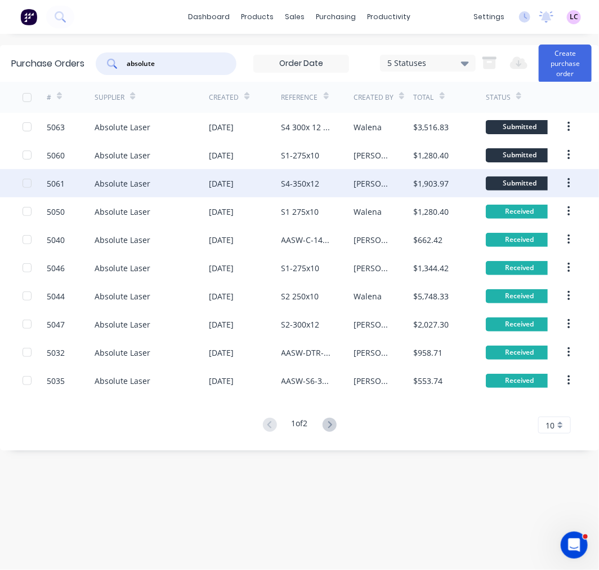
click at [199, 178] on div "Absolute Laser" at bounding box center [152, 183] width 114 height 28
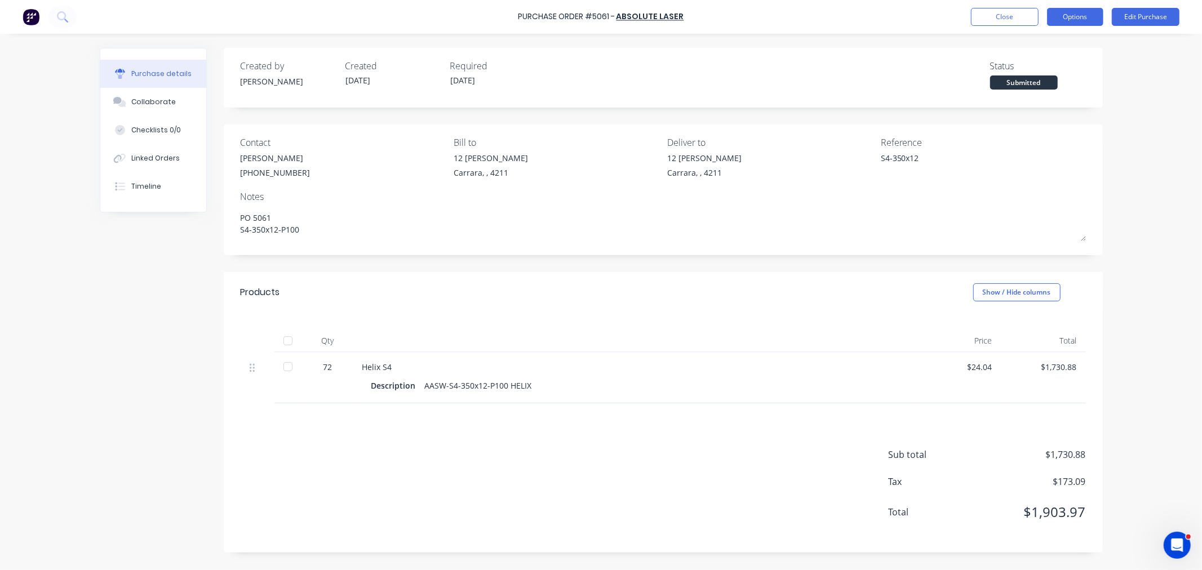
click at [599, 15] on button "Options" at bounding box center [1075, 17] width 56 height 18
click at [599, 109] on div "Duplicate" at bounding box center [1049, 113] width 87 height 16
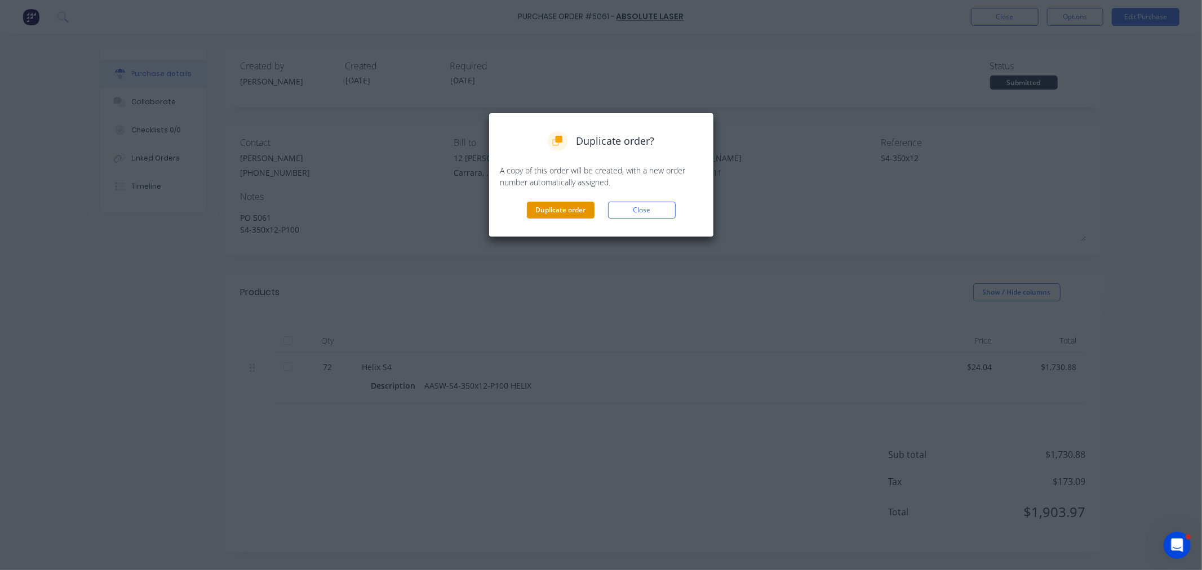
click at [562, 212] on button "Duplicate order" at bounding box center [561, 210] width 68 height 17
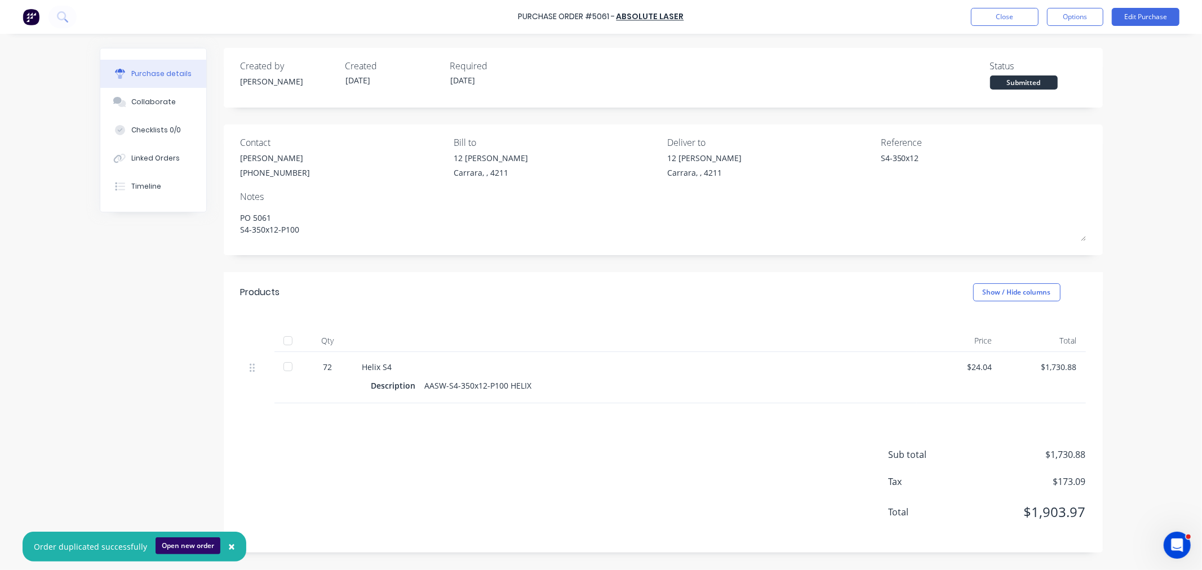
click at [188, 544] on button "Open new order" at bounding box center [187, 545] width 65 height 17
type textarea "x"
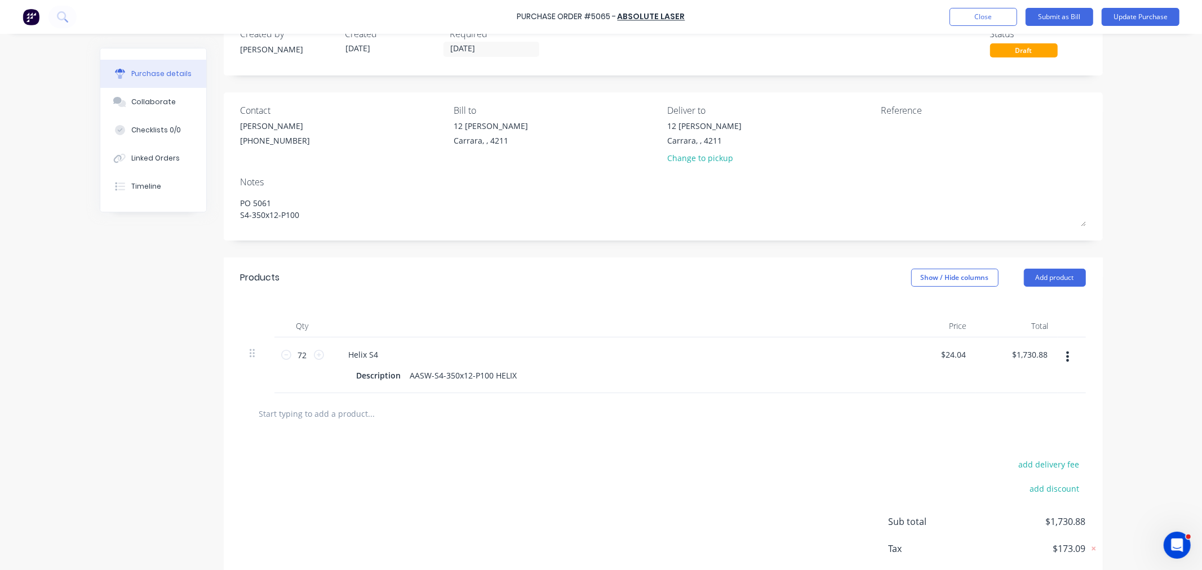
scroll to position [63, 0]
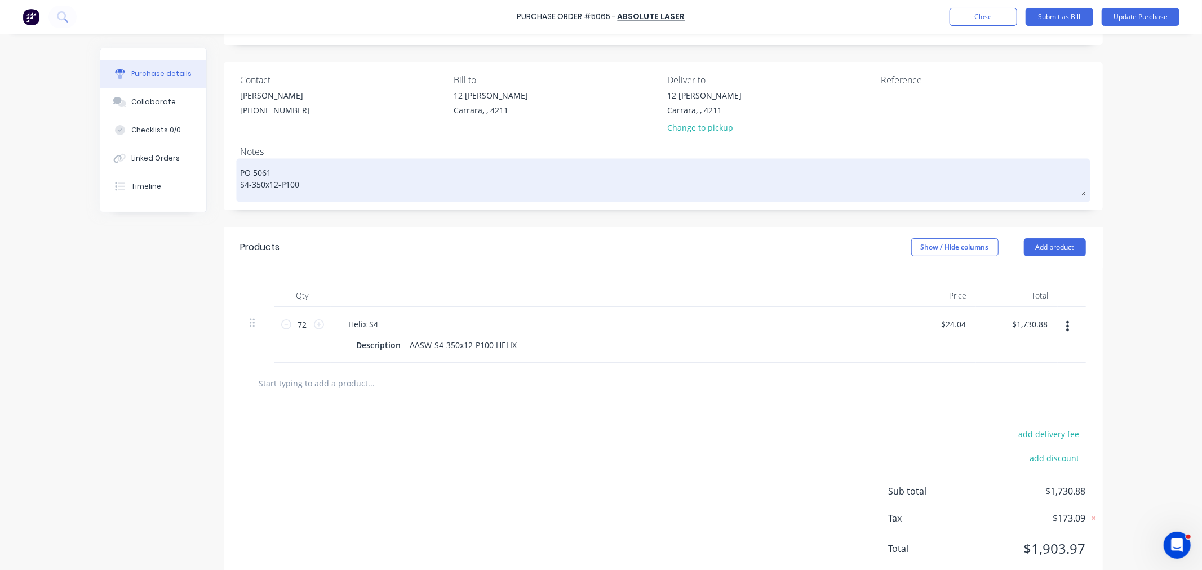
type textarea "x"
click at [274, 167] on textarea "PO 5061 S4-350x12-P100" at bounding box center [663, 178] width 845 height 35
type textarea "PO 506 S4-350x12-P100"
type textarea "x"
type textarea "PO 5065 S4-350x12-P100"
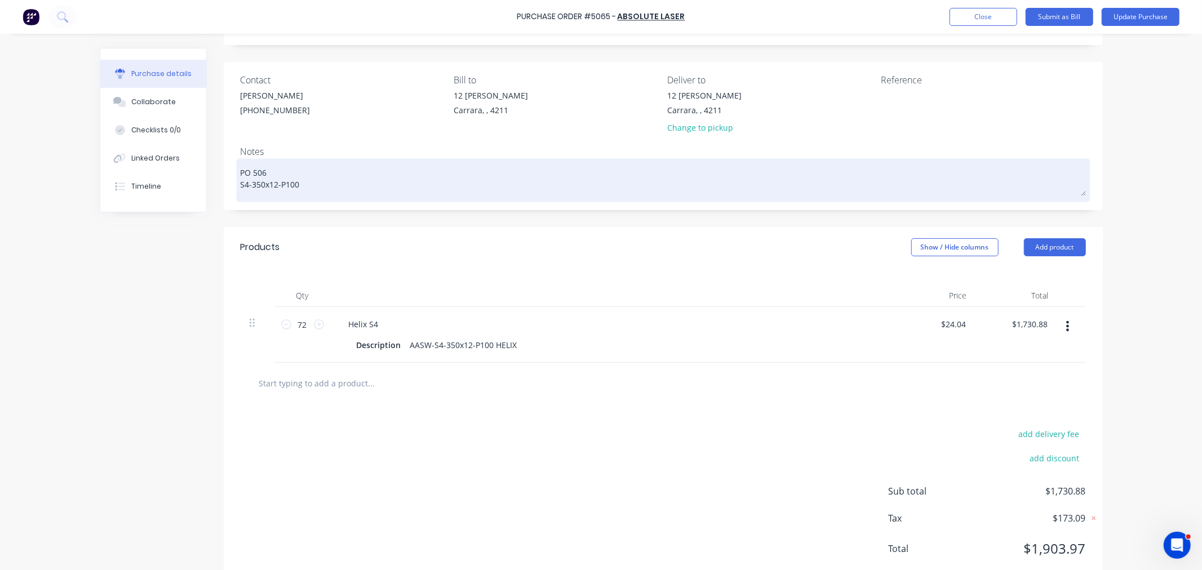
type textarea "x"
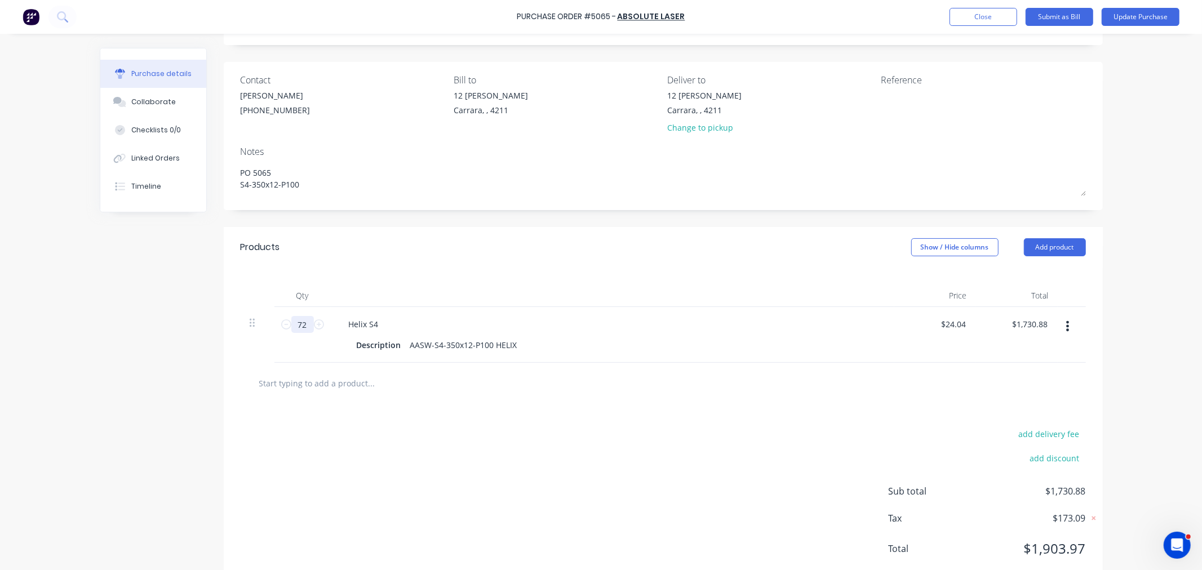
type textarea "PO 5065 S4-350x12-P100"
click at [305, 323] on input "72" at bounding box center [302, 324] width 23 height 17
type textarea "x"
click at [305, 323] on input "72" at bounding box center [302, 324] width 23 height 17
type input "1"
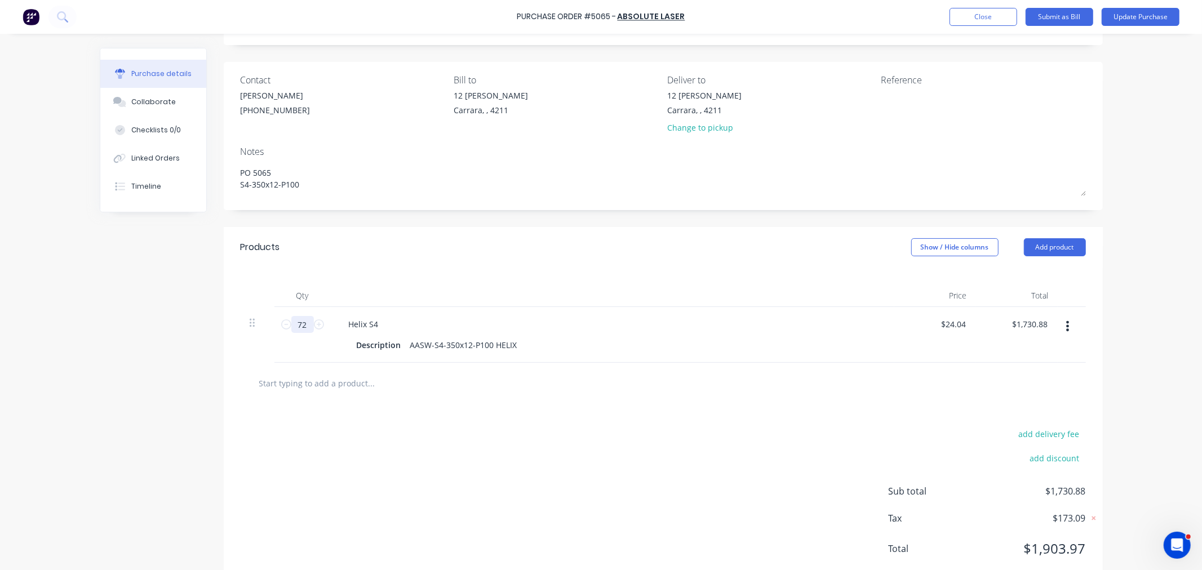
type input "$24.04"
type textarea "x"
type input "10"
type input "$240.40"
type textarea "x"
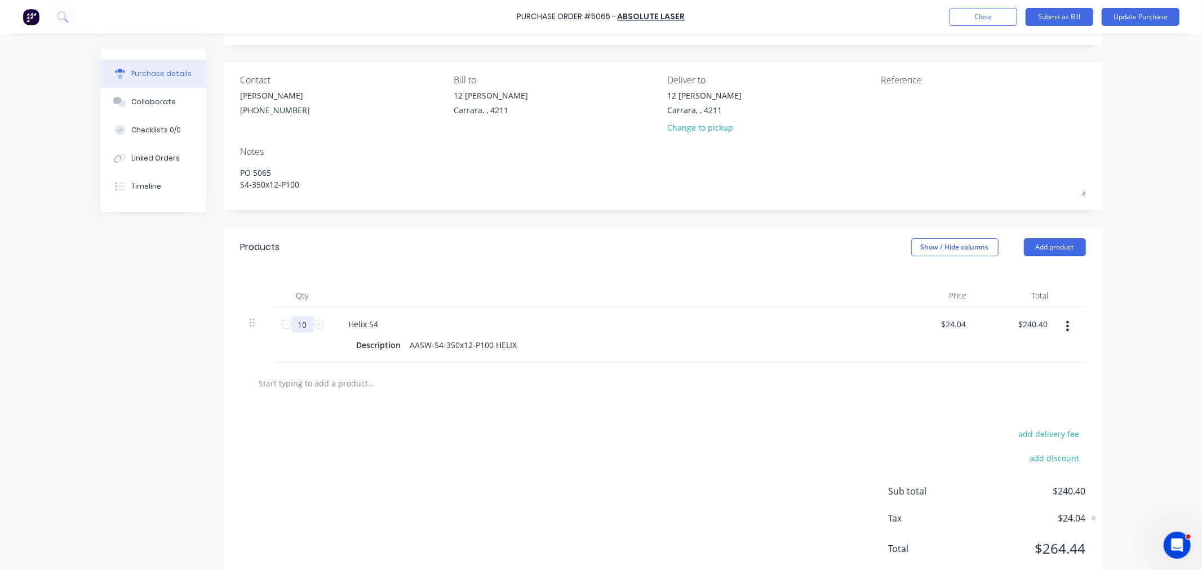
type input "108"
type input "$2,596.32"
type textarea "x"
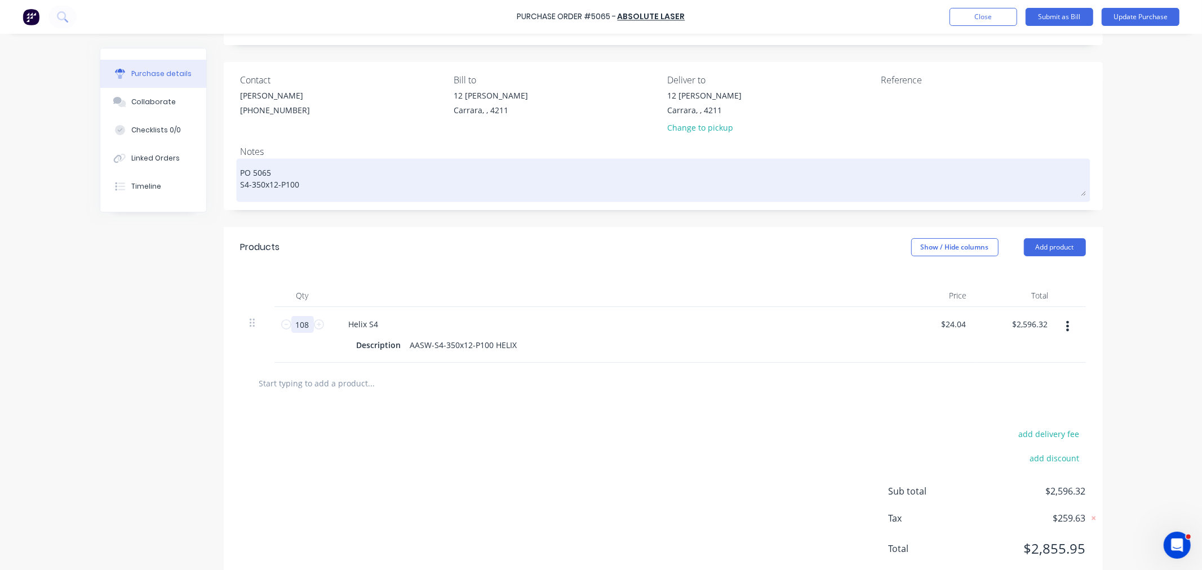
type input "108"
click at [291, 180] on textarea "PO 5065 S4-350x12-P100" at bounding box center [663, 178] width 845 height 35
drag, startPoint x: 301, startPoint y: 186, endPoint x: 235, endPoint y: 186, distance: 66.5
click at [241, 186] on textarea "PO 5065 S4-350x12-P100" at bounding box center [663, 178] width 845 height 35
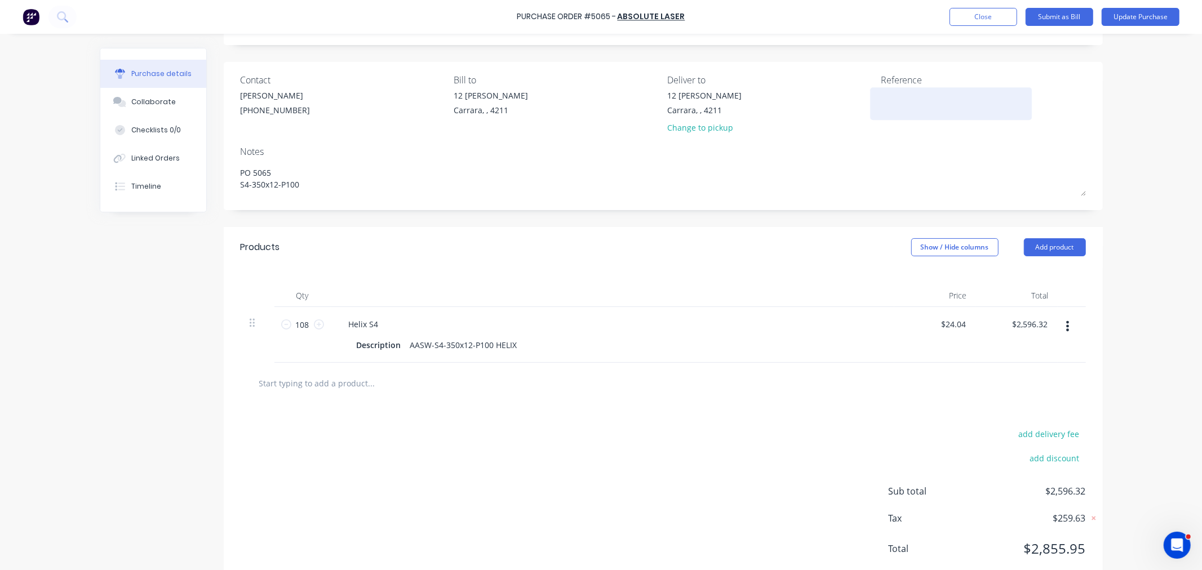
type textarea "x"
click at [886, 98] on textarea at bounding box center [951, 102] width 141 height 25
paste textarea "S4-350x12-P100"
type textarea "S4-350x12-P100"
type textarea "x"
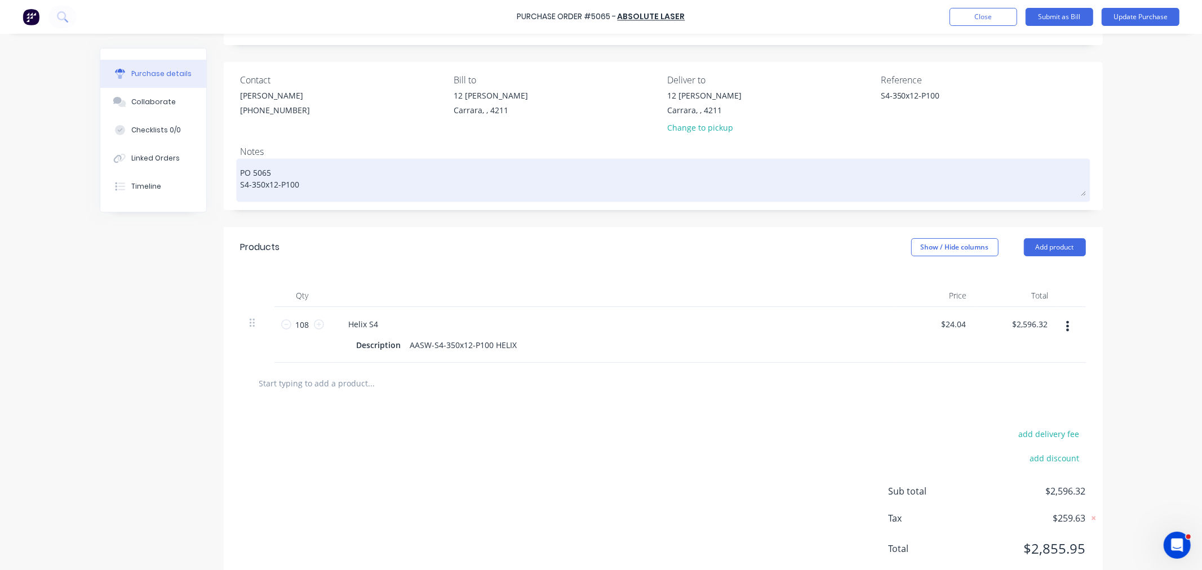
type textarea "S4-350x12-P100"
type textarea "x"
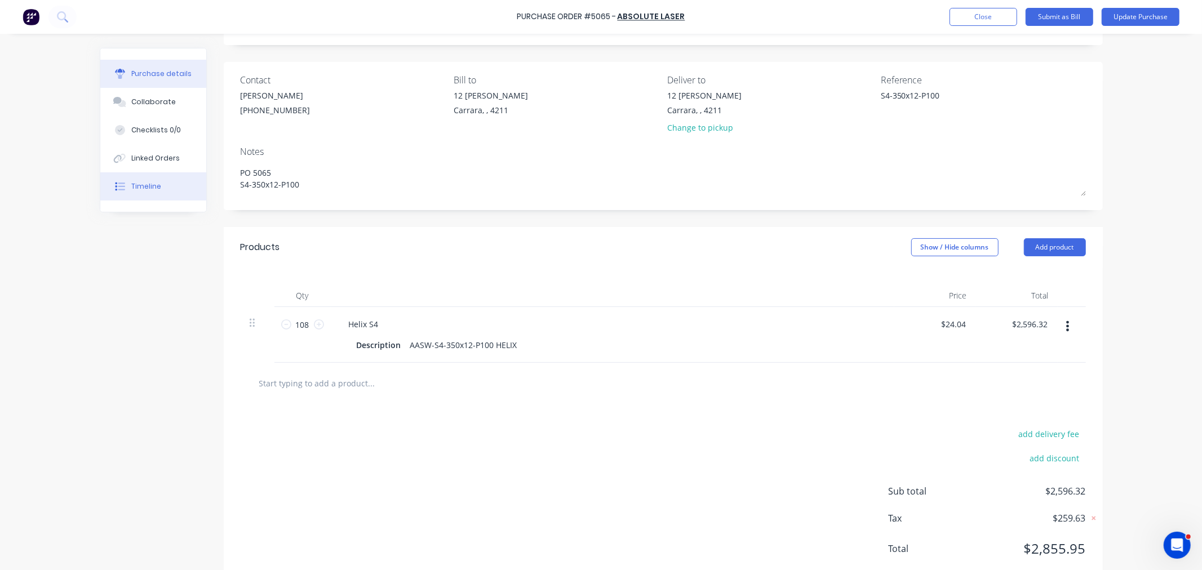
drag, startPoint x: 313, startPoint y: 180, endPoint x: 172, endPoint y: 188, distance: 141.0
click at [172, 188] on div "Purchase details Collaborate Checklists 0/0 Linked Orders Timeline Created by L…" at bounding box center [601, 292] width 1003 height 615
type textarea "PO 5065"
type textarea "x"
type textarea "PO 5065"
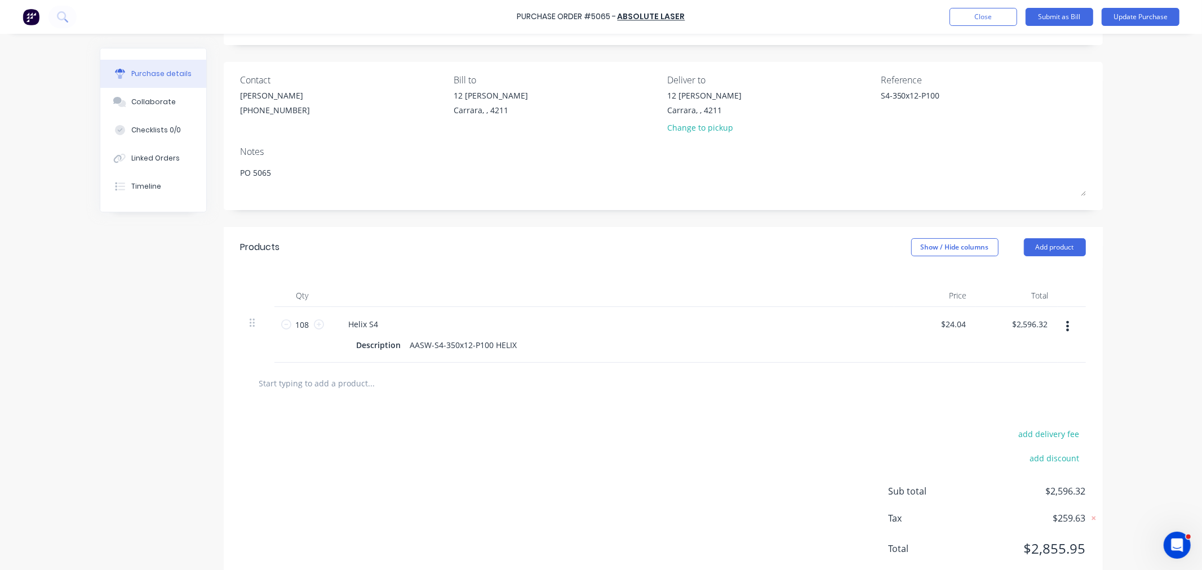
click at [124, 295] on div "Created by Leesa Created 13/10/25 Required 13/10/25 Status Draft Contact Michae…" at bounding box center [601, 287] width 1003 height 604
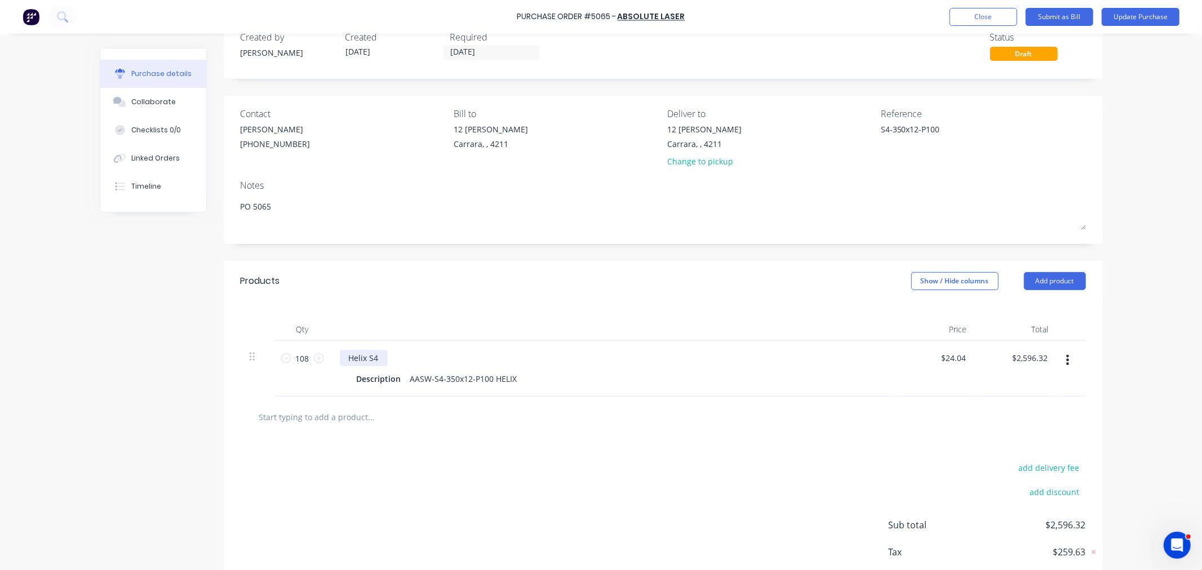
scroll to position [0, 0]
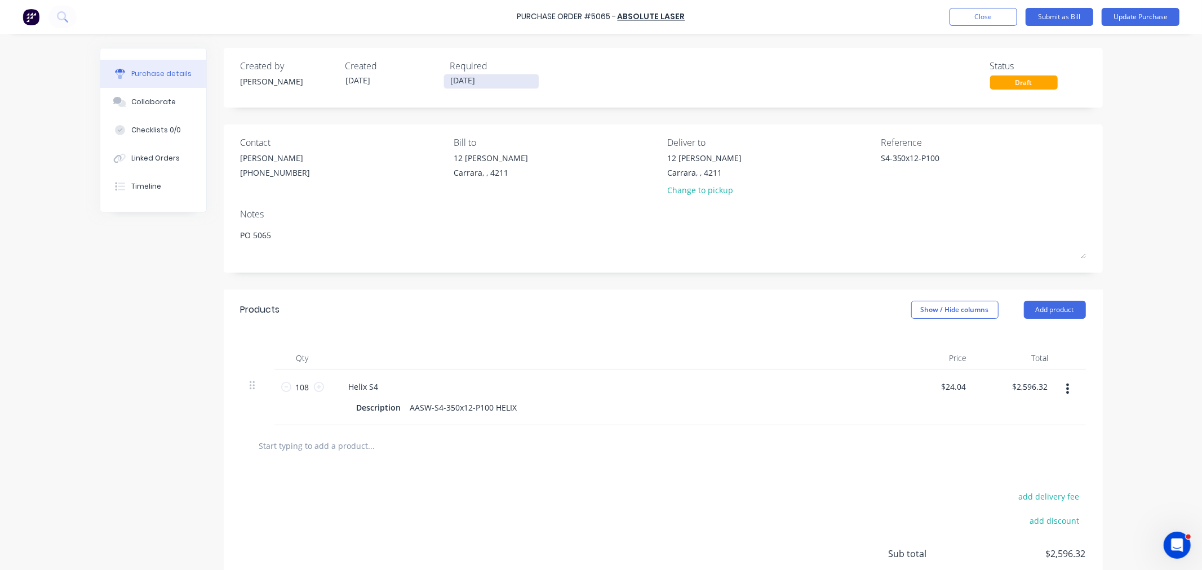
click at [495, 82] on input "13/10/25" at bounding box center [491, 81] width 95 height 14
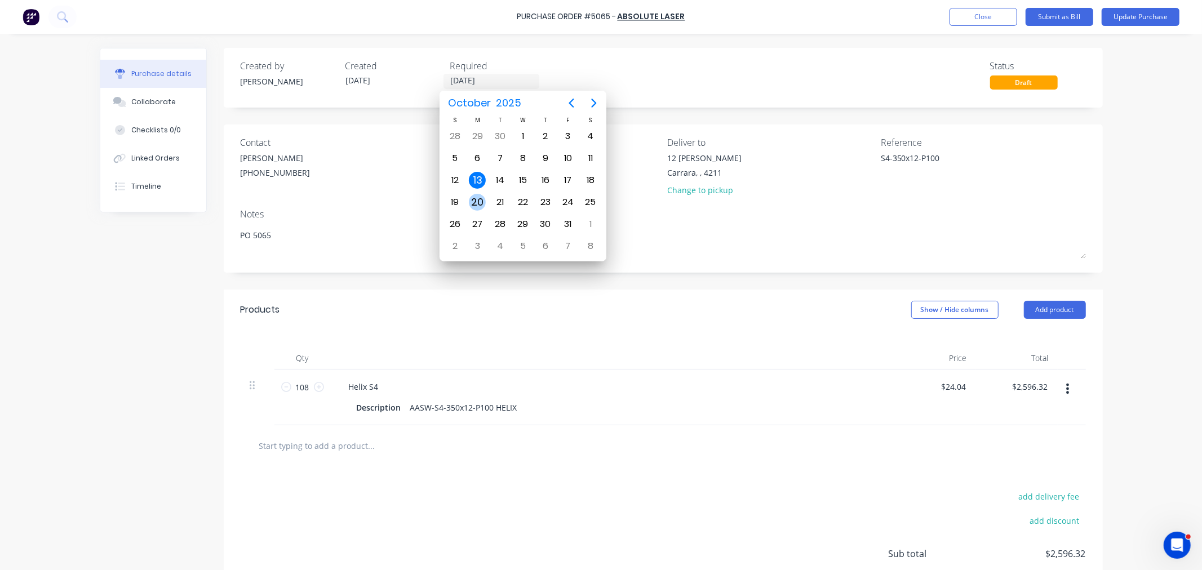
type textarea "x"
click at [475, 198] on div "20" at bounding box center [477, 202] width 17 height 17
type input "20/10/25"
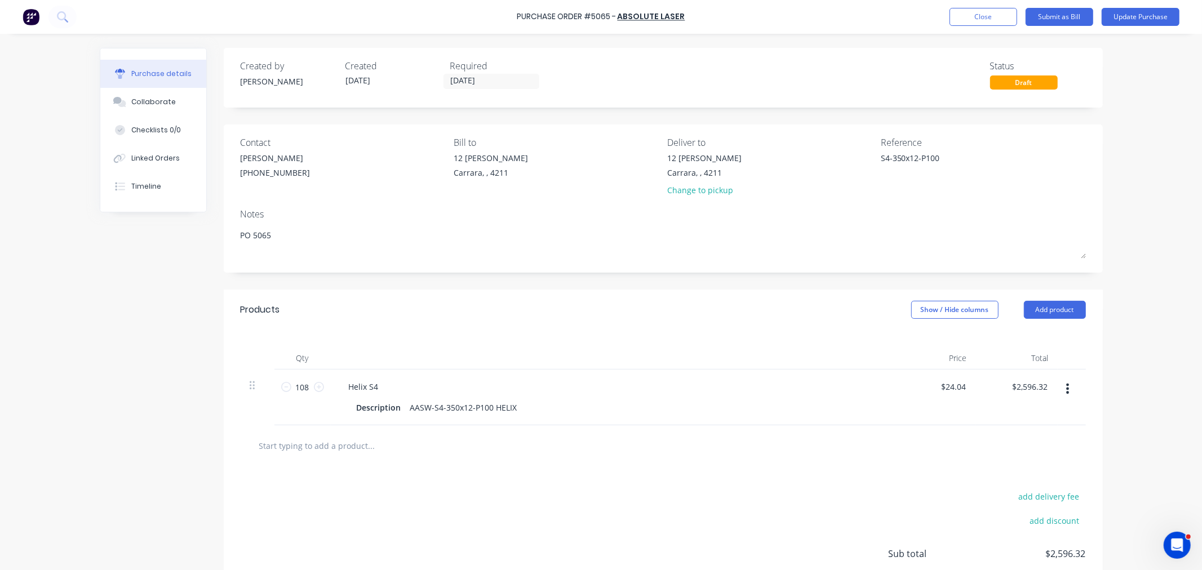
click at [134, 392] on div "Created by Leesa Created 13/10/25 Required 20/10/25 Status Draft Contact Michae…" at bounding box center [601, 350] width 1003 height 604
click at [1120, 18] on button "Update Purchase" at bounding box center [1140, 17] width 78 height 18
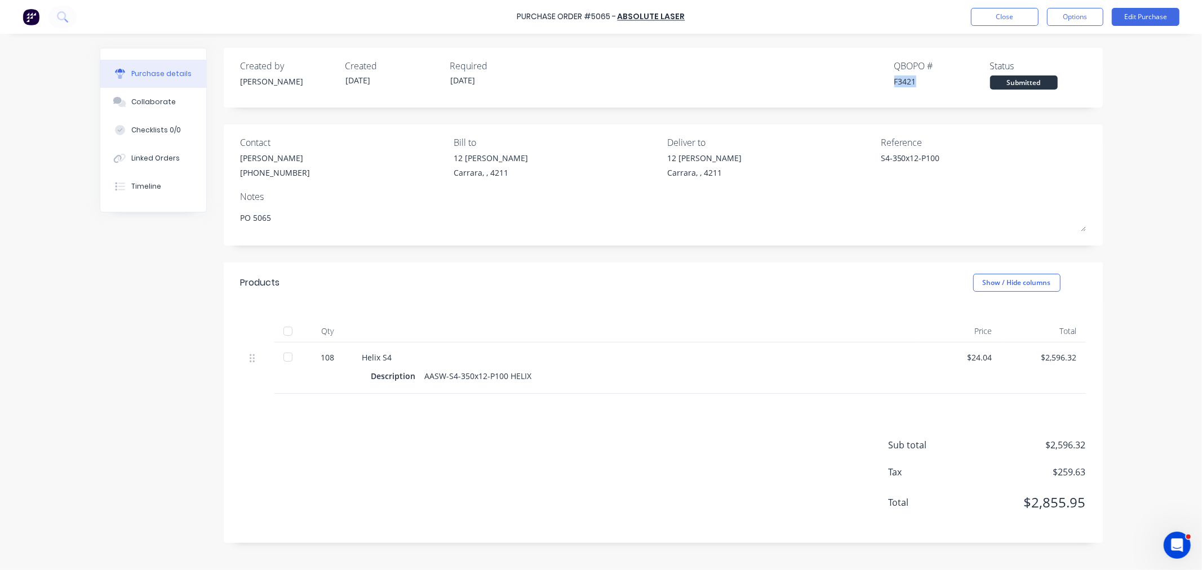
drag, startPoint x: 917, startPoint y: 81, endPoint x: 882, endPoint y: 81, distance: 34.9
click at [882, 81] on div "Created by Leesa Created 13/10/25 Required 20/10/25 QBO PO # F3421 Status Submi…" at bounding box center [663, 74] width 845 height 30
copy div "F3421"
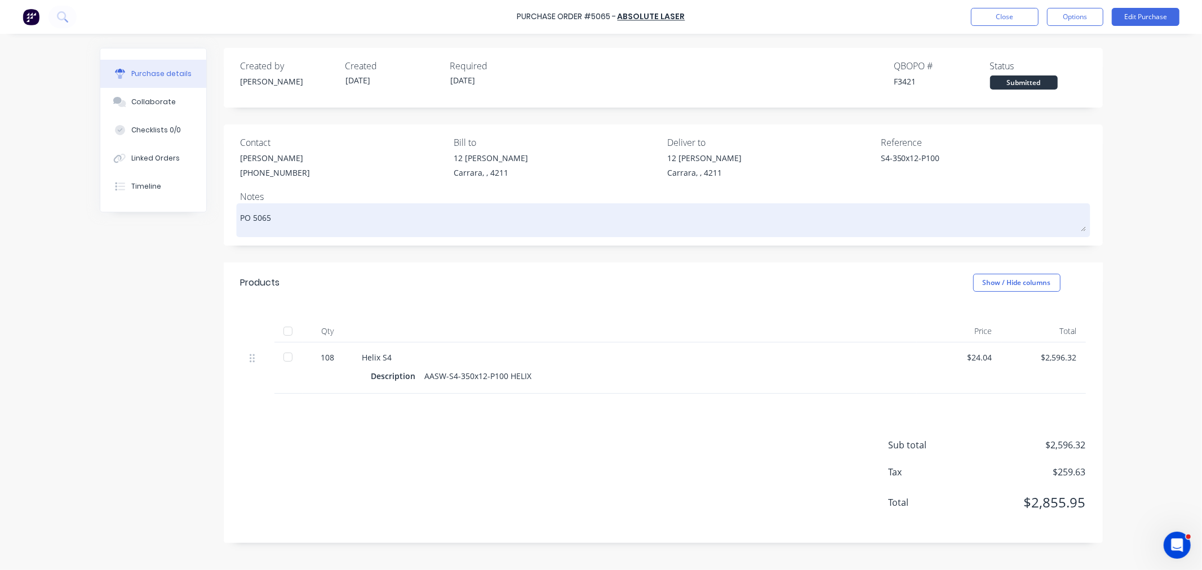
click at [281, 218] on textarea "PO 5065" at bounding box center [663, 218] width 845 height 25
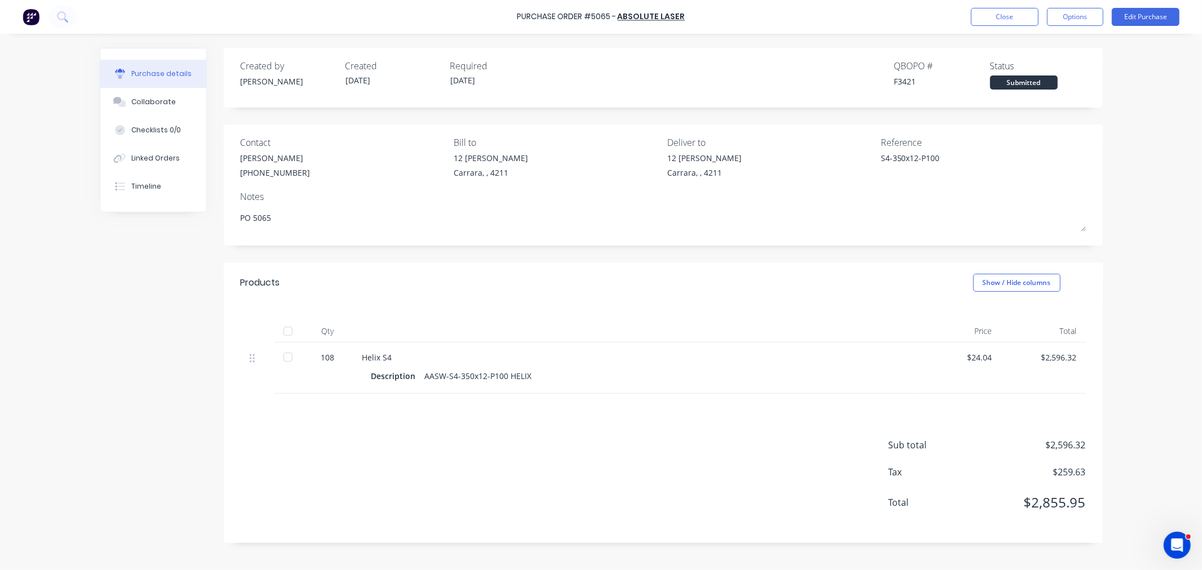
type textarea "x"
type textarea "PO 5065"
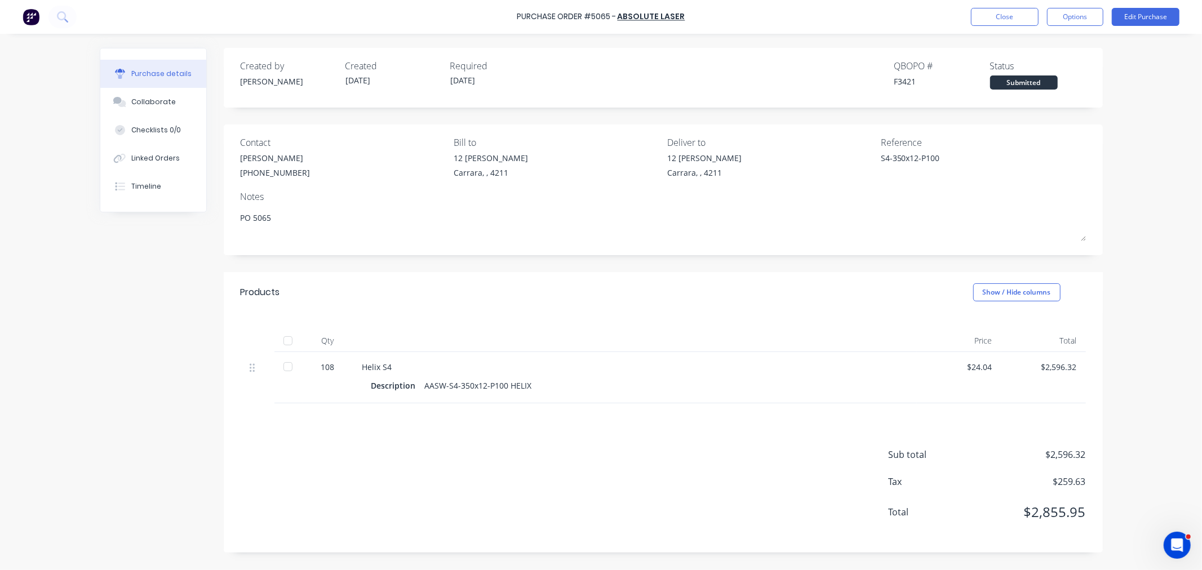
paste textarea "F3421"
type textarea "x"
type textarea "PO 5065 F3421"
type textarea "x"
type textarea "PO 5065 F3421"
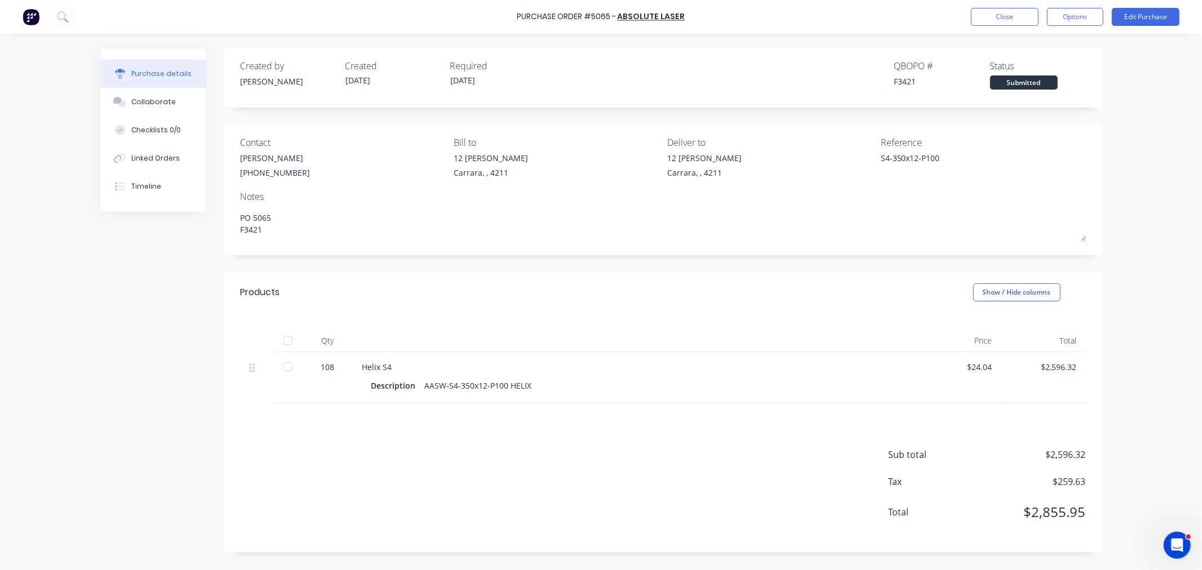
click at [1185, 205] on div "Purchase Order #5065 - Absolute Laser Close Options Edit Purchase Purchase deta…" at bounding box center [601, 285] width 1202 height 570
click at [1060, 10] on button "Options" at bounding box center [1075, 17] width 56 height 18
click at [1026, 51] on div "Print / Email" at bounding box center [1049, 46] width 87 height 16
click at [1029, 66] on div "With pricing" at bounding box center [1049, 68] width 87 height 16
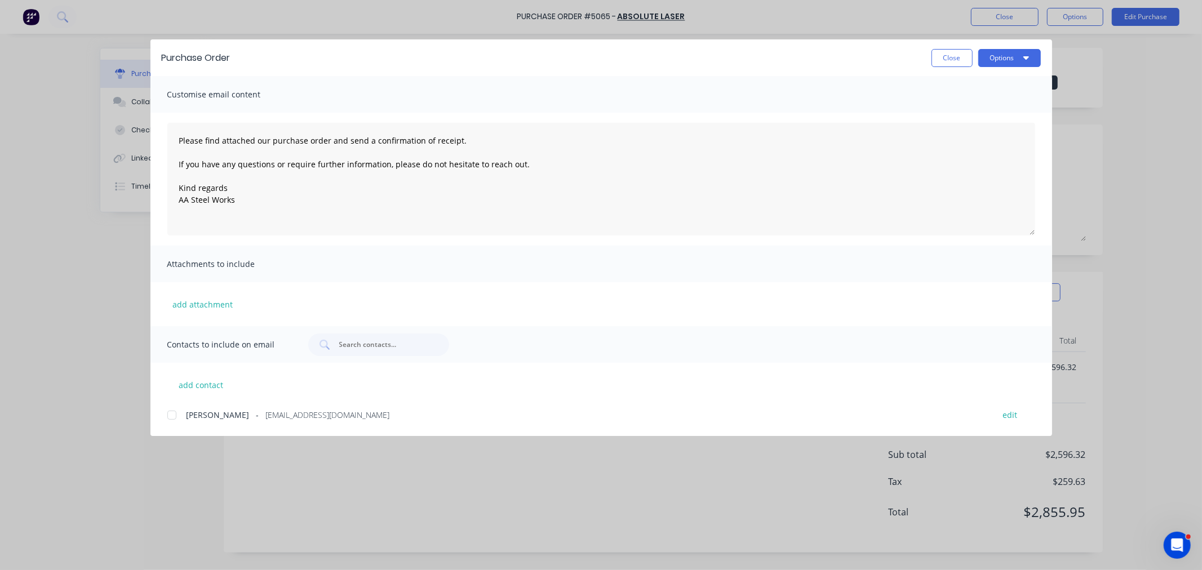
click at [170, 420] on div at bounding box center [172, 415] width 23 height 23
click at [1017, 58] on button "Options" at bounding box center [1009, 58] width 63 height 18
click at [970, 130] on div "Email" at bounding box center [987, 131] width 87 height 16
click at [945, 61] on button "Close" at bounding box center [951, 58] width 41 height 18
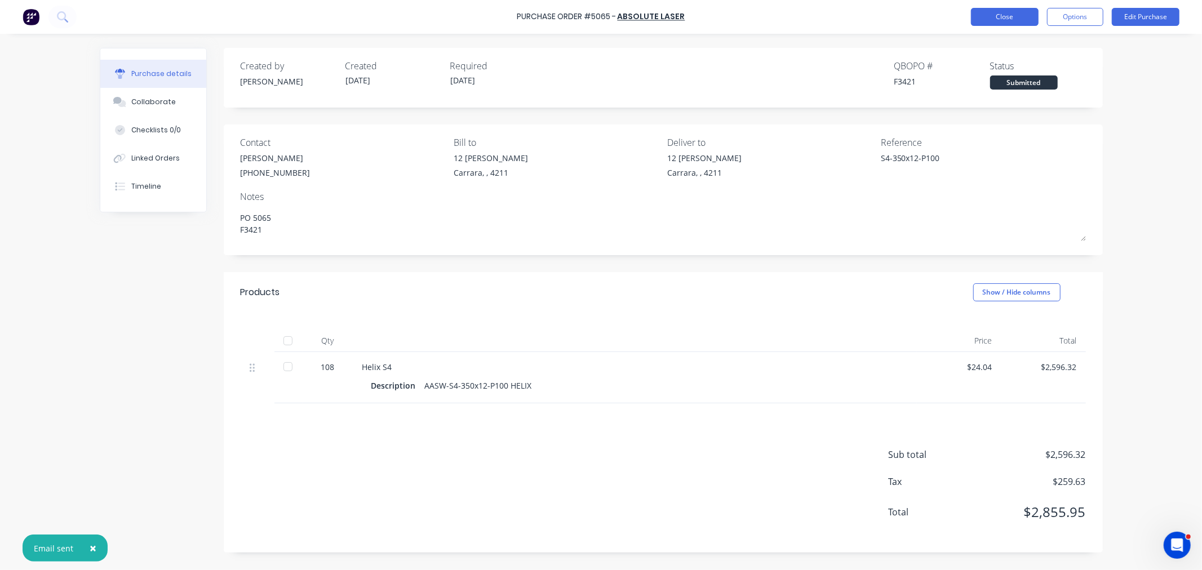
click at [998, 15] on button "Close" at bounding box center [1005, 17] width 68 height 18
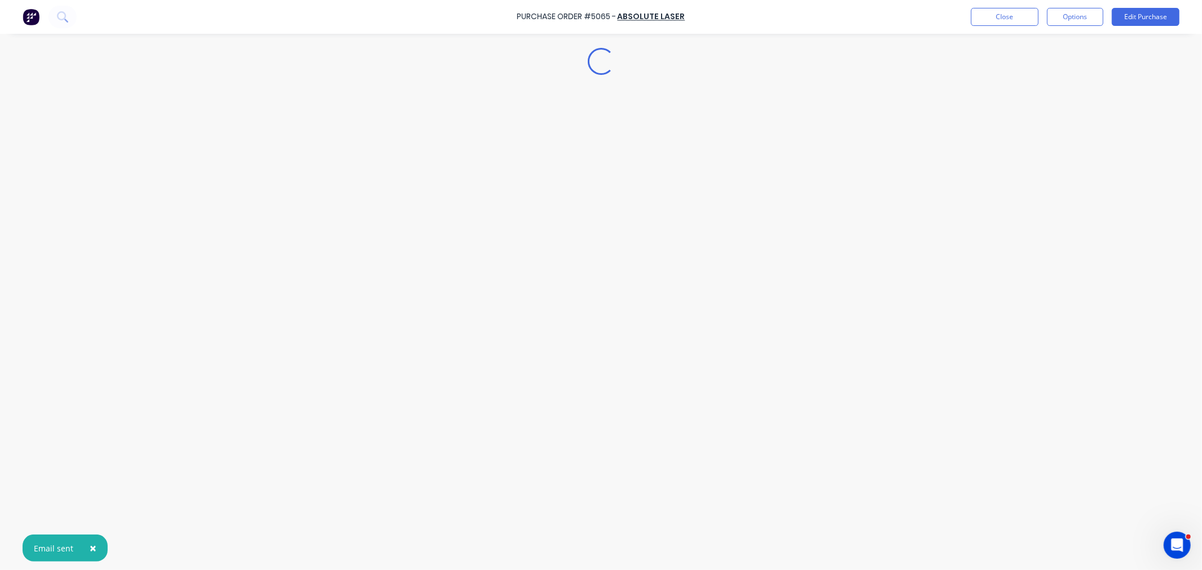
type textarea "x"
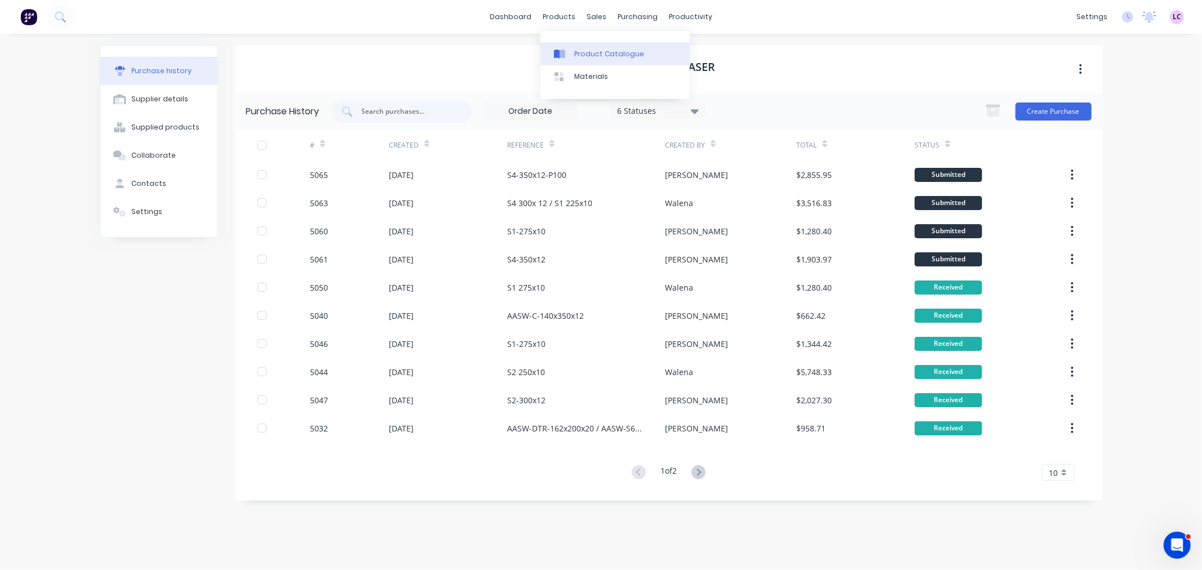
click at [578, 52] on div "Product Catalogue" at bounding box center [609, 54] width 70 height 10
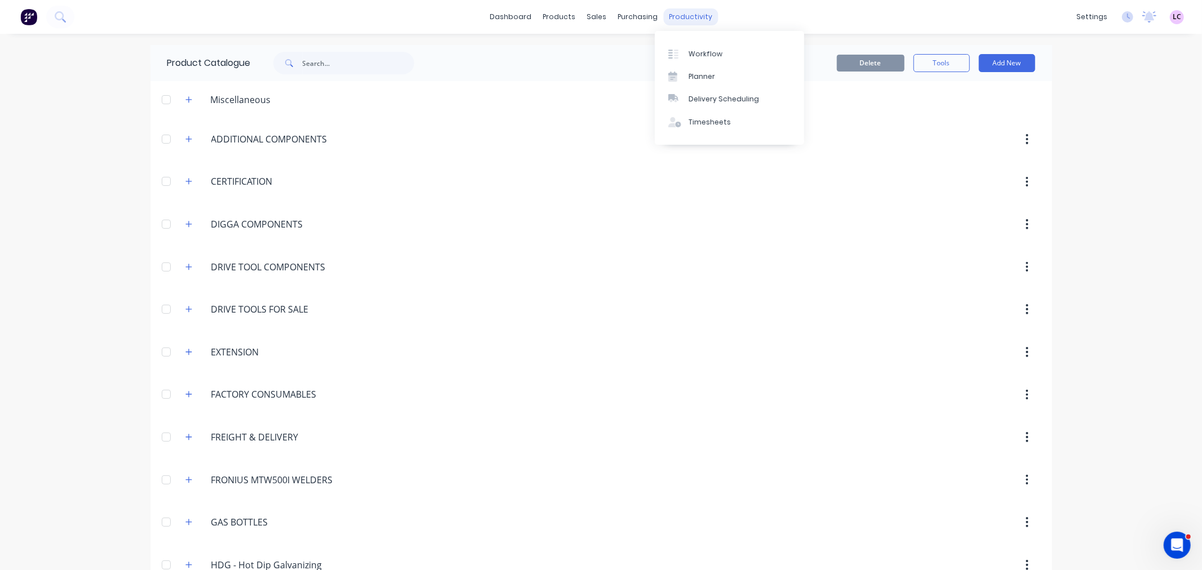
click at [669, 15] on div "productivity" at bounding box center [690, 16] width 55 height 17
click at [685, 48] on link "Workflow" at bounding box center [729, 53] width 149 height 23
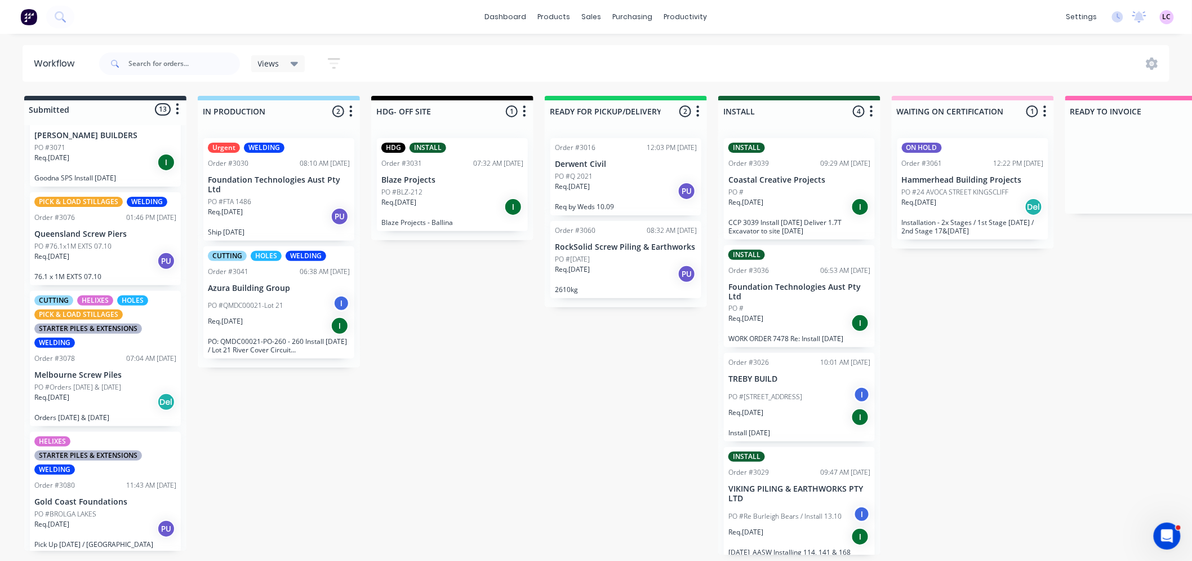
scroll to position [313, 0]
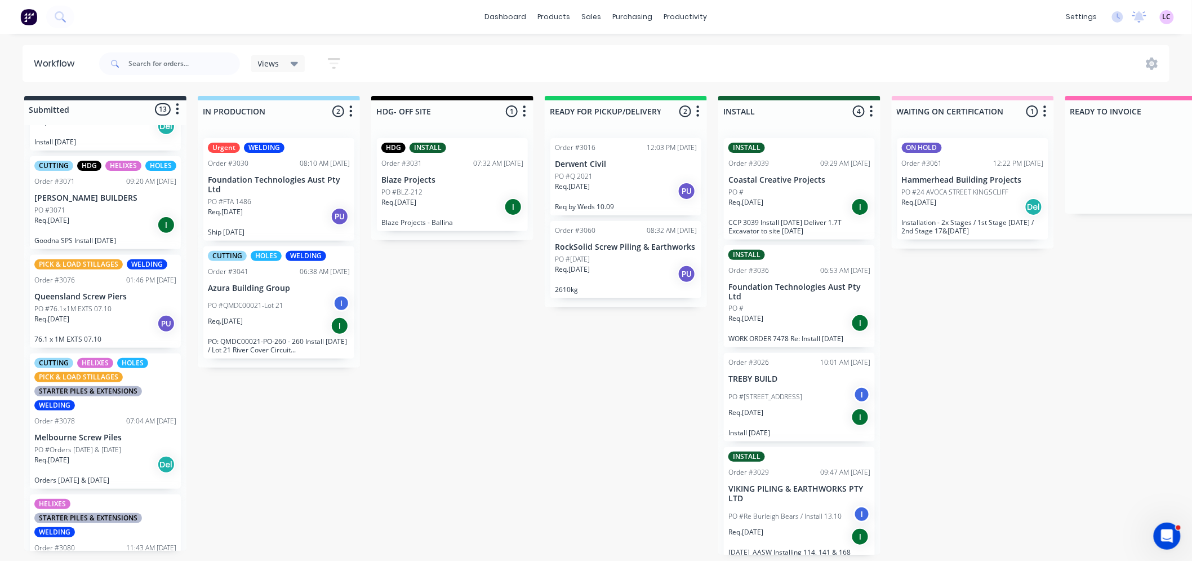
click at [69, 225] on p "Req. 02/10/25" at bounding box center [51, 220] width 35 height 10
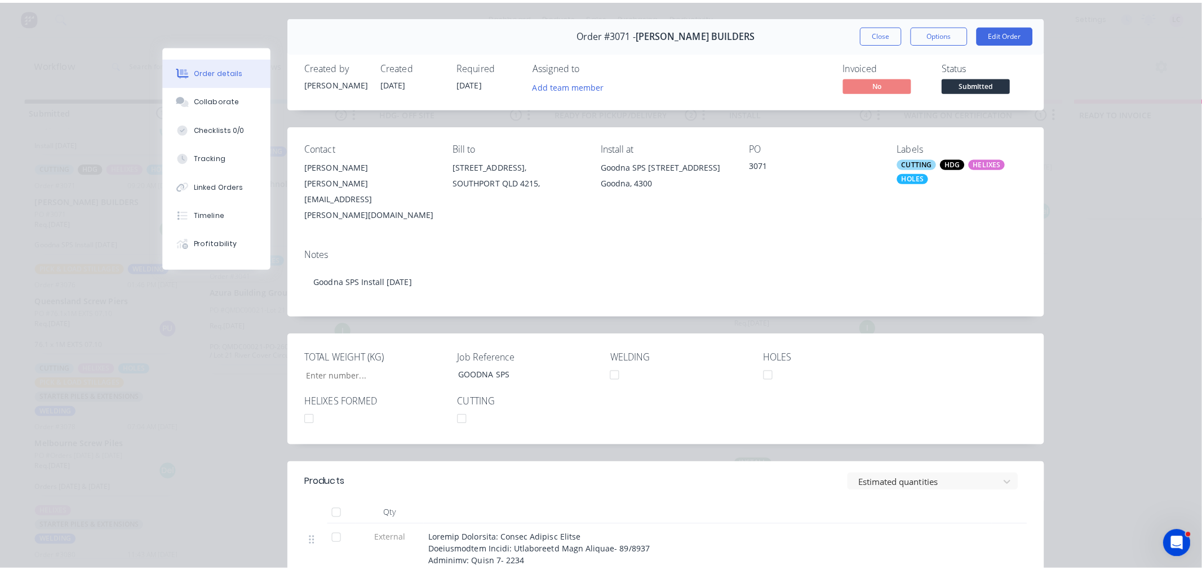
scroll to position [0, 0]
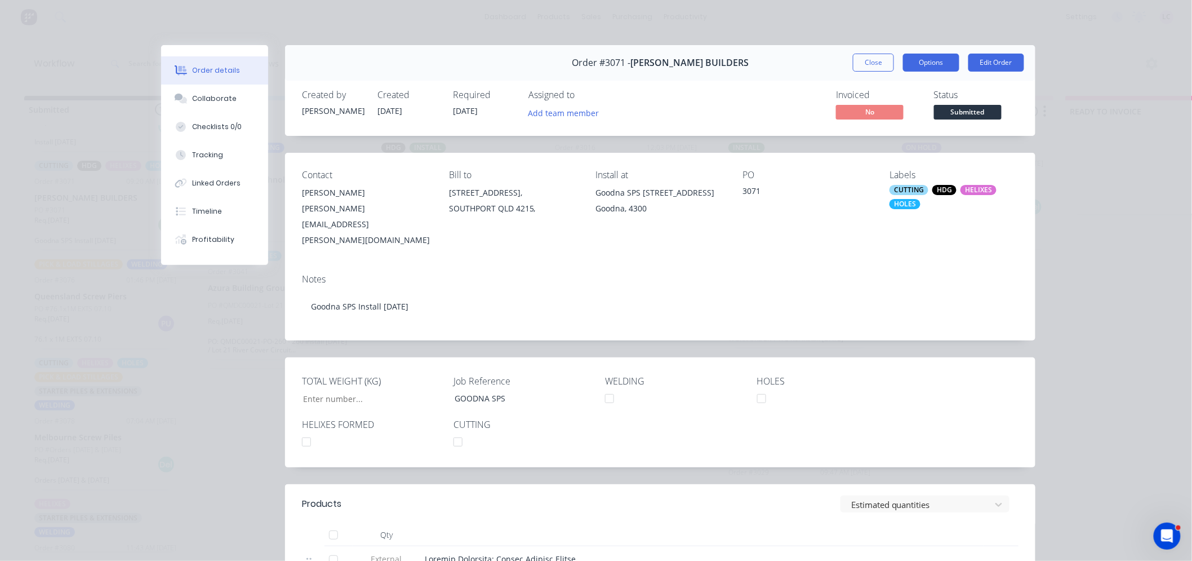
click at [931, 57] on button "Options" at bounding box center [931, 63] width 56 height 18
click at [894, 137] on div "Delivery Docket" at bounding box center [900, 136] width 98 height 16
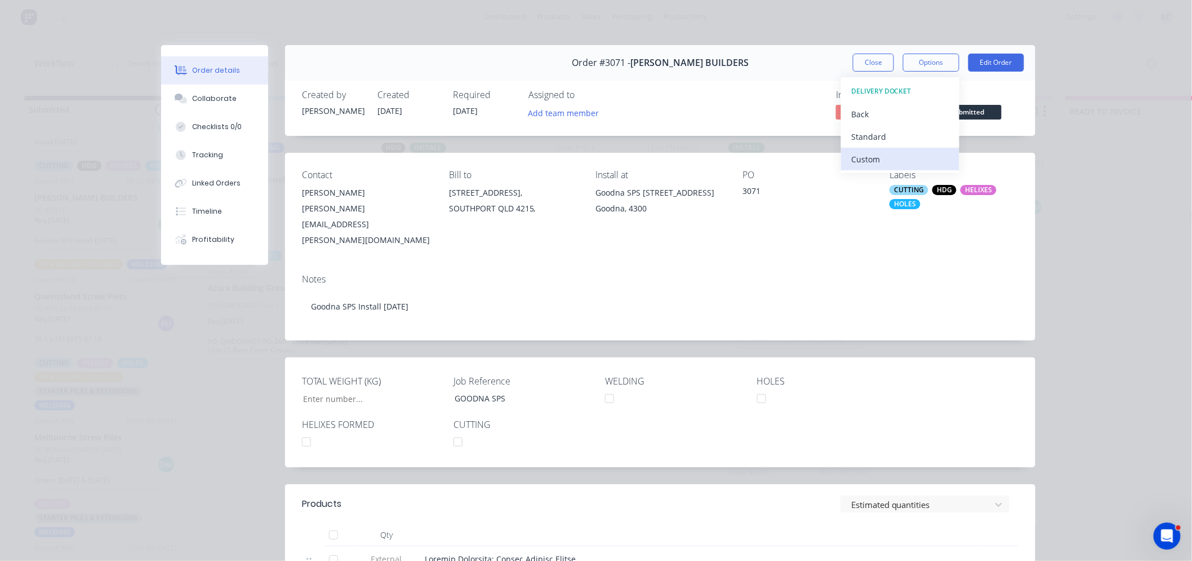
click at [865, 151] on div "Custom" at bounding box center [900, 159] width 98 height 16
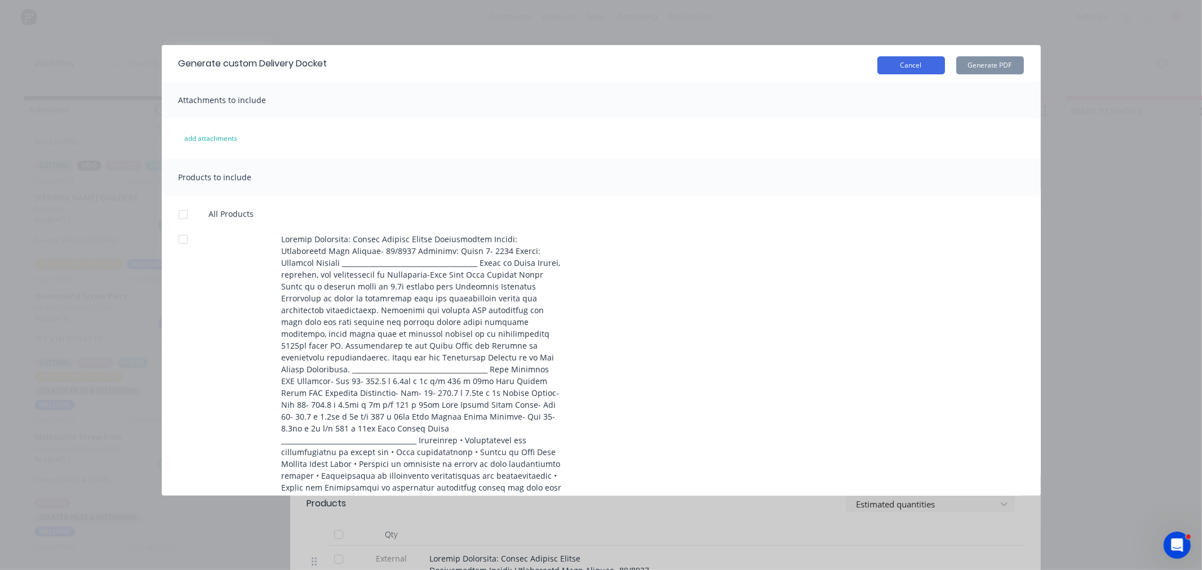
click at [916, 62] on button "Cancel" at bounding box center [911, 65] width 68 height 18
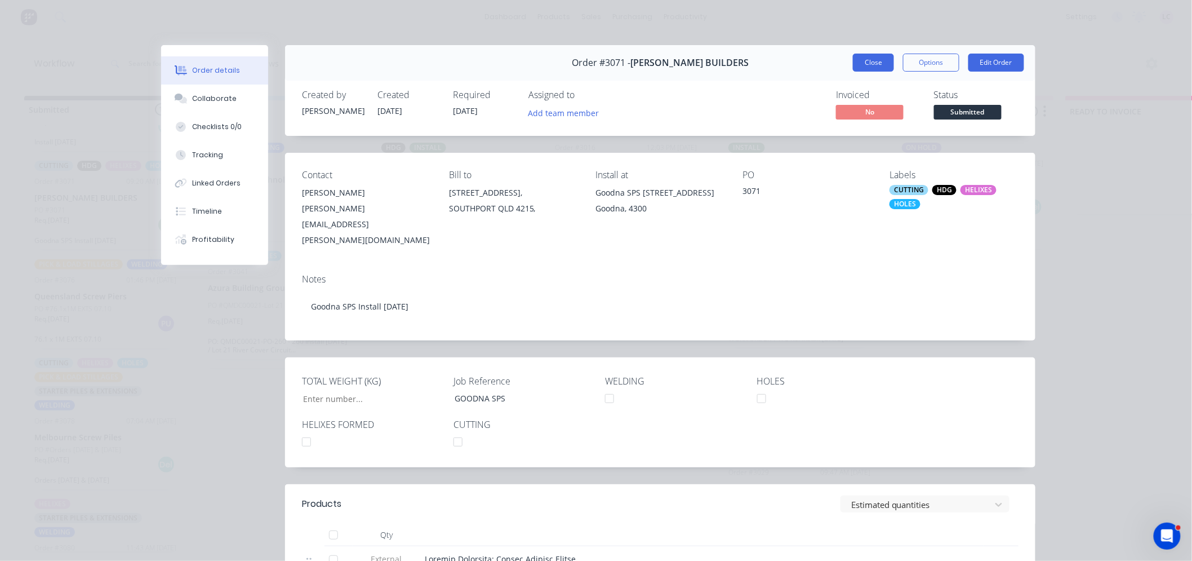
click at [866, 57] on button "Close" at bounding box center [873, 63] width 41 height 18
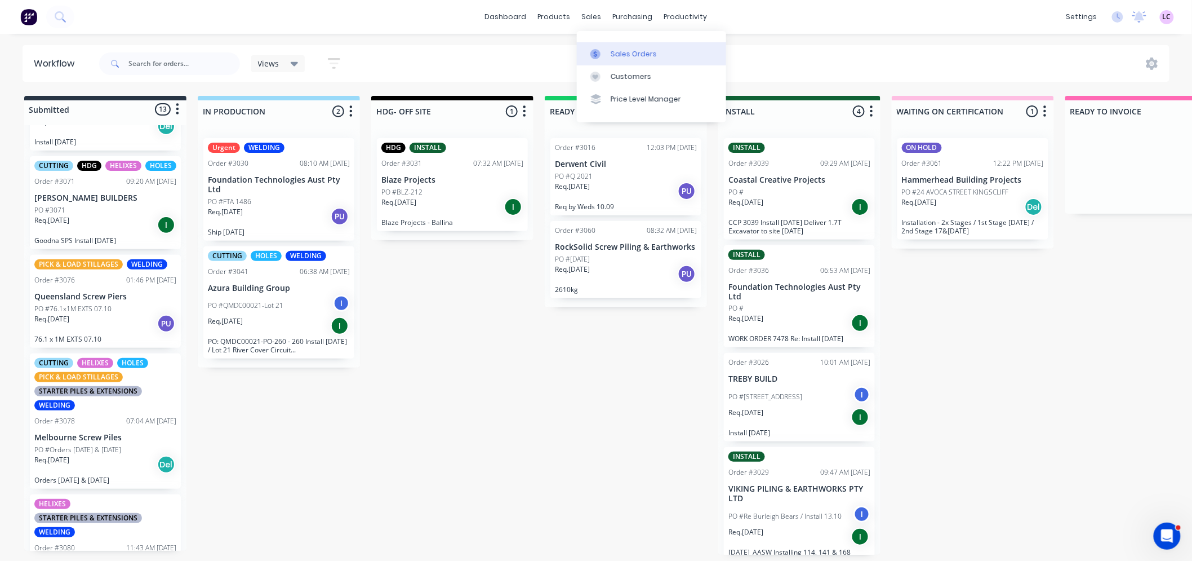
click at [599, 53] on icon at bounding box center [595, 54] width 10 height 10
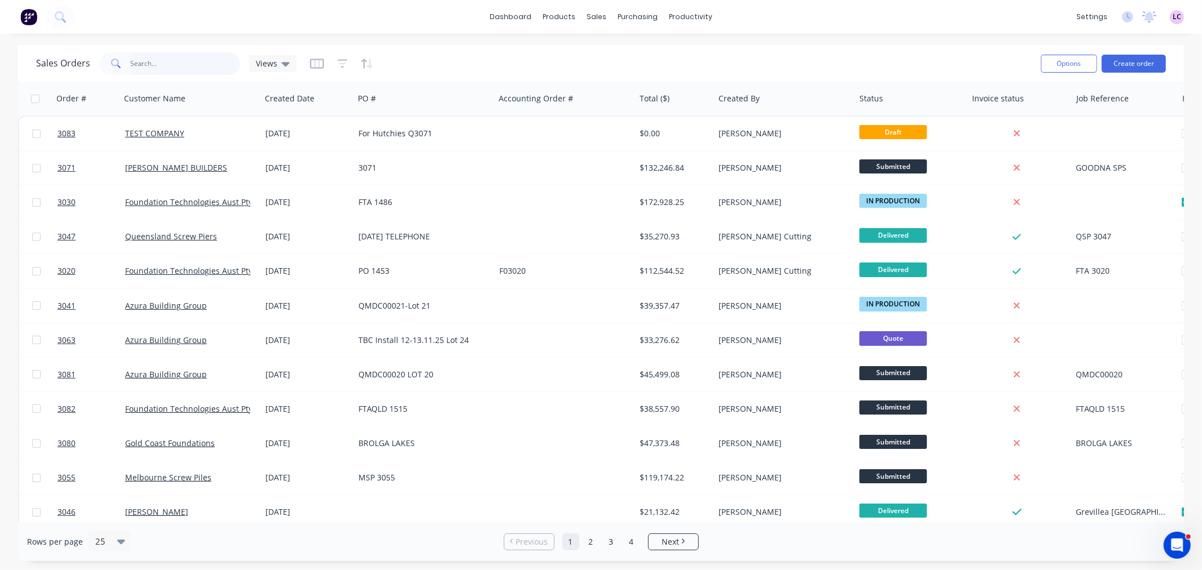
click at [154, 62] on input "text" at bounding box center [186, 63] width 110 height 23
type input "3071"
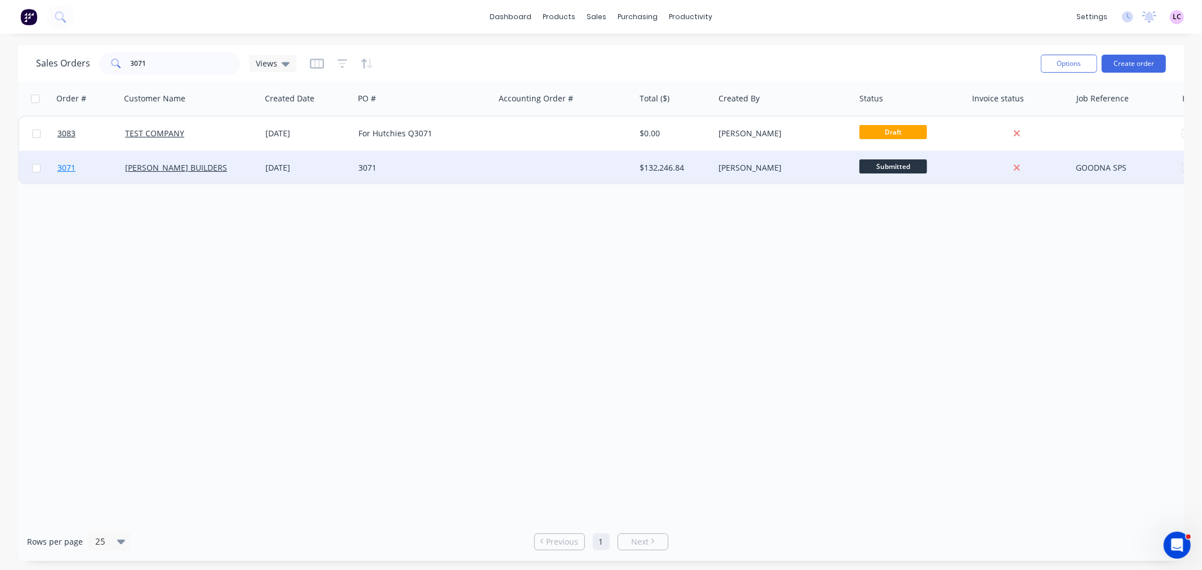
click at [66, 165] on span "3071" at bounding box center [66, 167] width 18 height 11
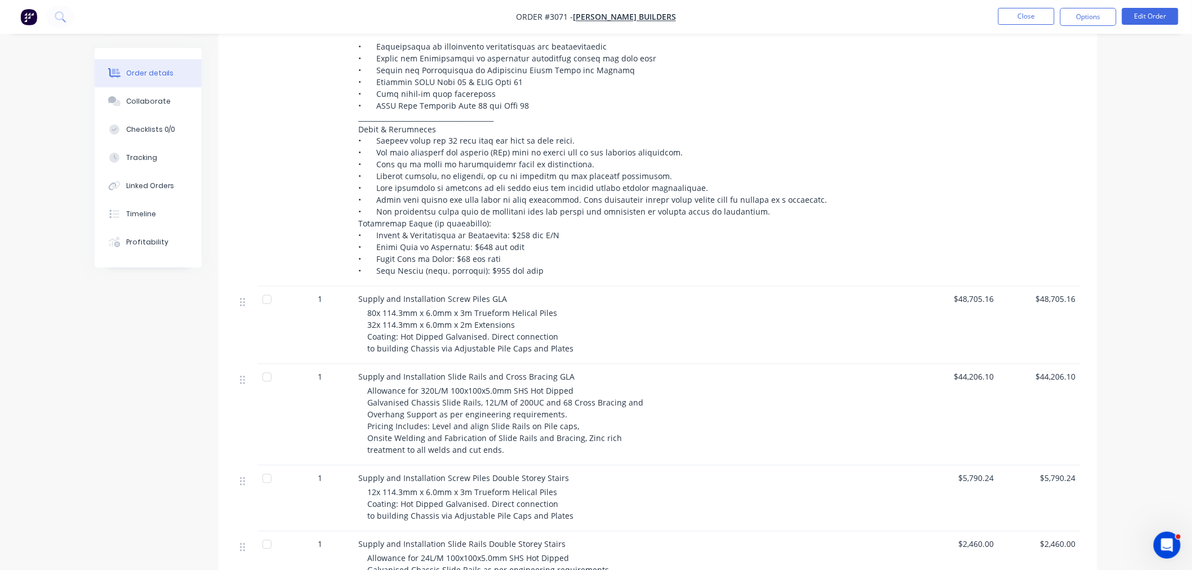
scroll to position [751, 0]
click at [1017, 23] on button "Close" at bounding box center [1026, 16] width 56 height 17
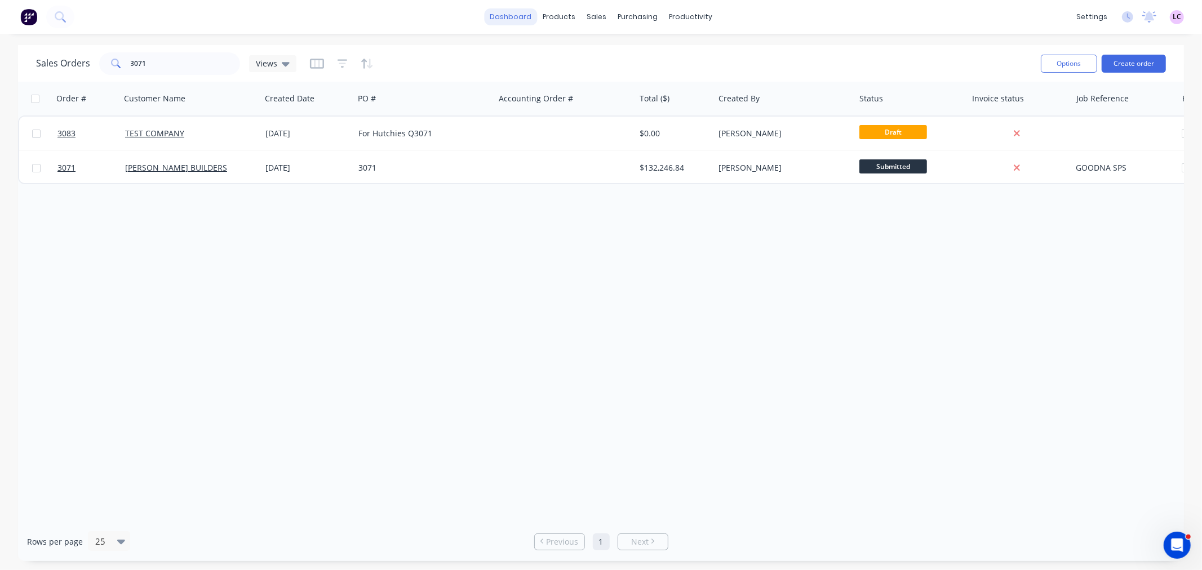
click at [515, 17] on link "dashboard" at bounding box center [510, 16] width 53 height 17
